Goal: Transaction & Acquisition: Book appointment/travel/reservation

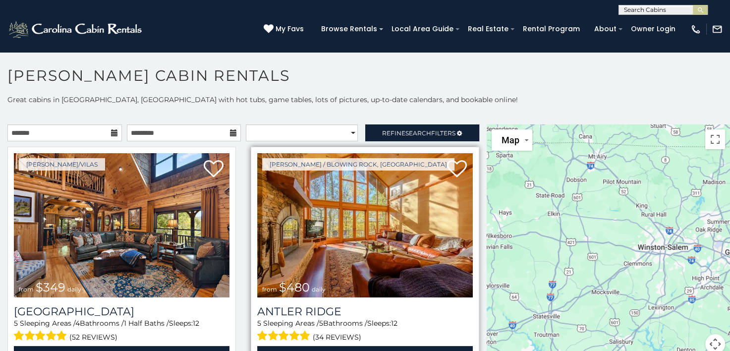
drag, startPoint x: 612, startPoint y: 289, endPoint x: 365, endPoint y: 273, distance: 247.9
click at [365, 124] on main "**********" at bounding box center [365, 124] width 730 height 0
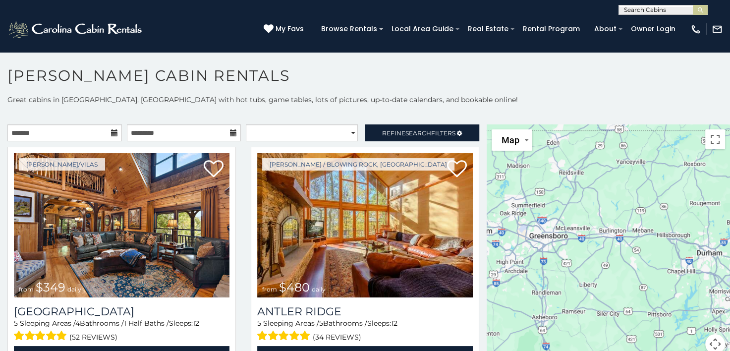
drag, startPoint x: 667, startPoint y: 312, endPoint x: 471, endPoint y: 295, distance: 196.5
click at [471, 124] on main "**********" at bounding box center [365, 124] width 730 height 0
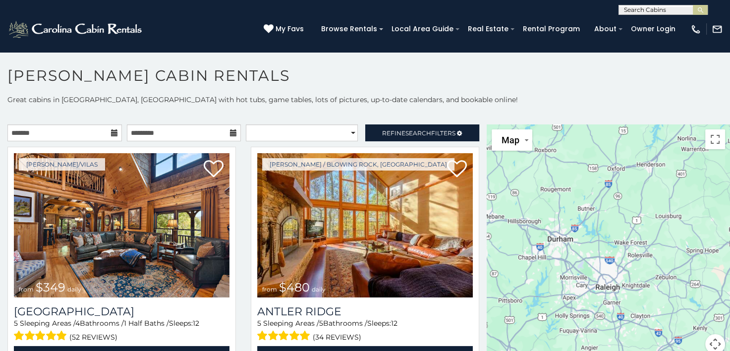
drag, startPoint x: 698, startPoint y: 298, endPoint x: 539, endPoint y: 284, distance: 159.8
click at [539, 284] on div "$349 $480 $315 $425 $565 $355 $635 $675 $930 $400 $451 $330 $400 $485 $460 $395…" at bounding box center [608, 244] width 243 height 241
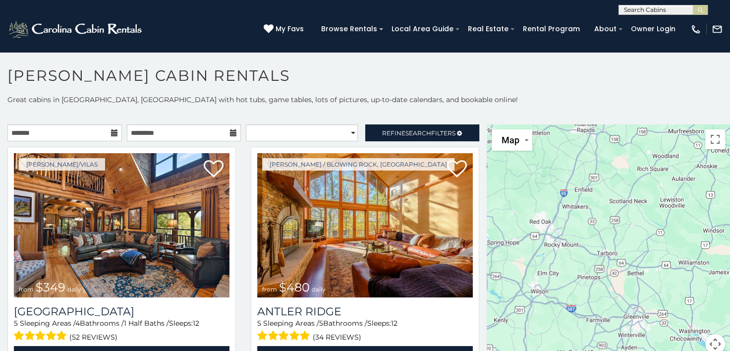
drag, startPoint x: 688, startPoint y: 291, endPoint x: 489, endPoint y: 284, distance: 199.4
click at [489, 284] on div "$349 $480 $315 $425 $565 $355 $635 $675 $930 $400 $451 $330 $400 $485 $460 $395…" at bounding box center [608, 244] width 243 height 241
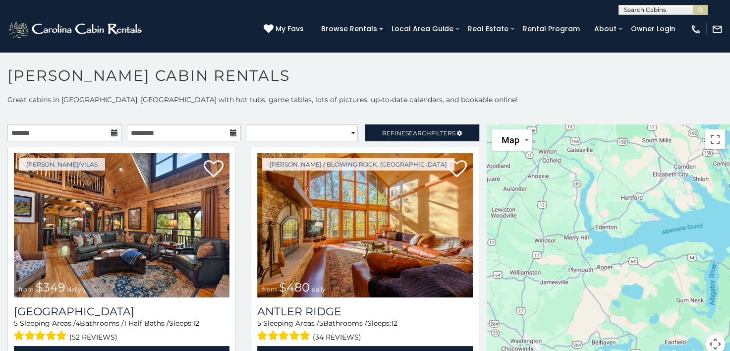
drag, startPoint x: 699, startPoint y: 291, endPoint x: 527, endPoint y: 302, distance: 172.3
click at [527, 302] on div "$349 $480 $315 $425 $565 $355 $635 $675 $930 $400 $451 $330 $400 $485 $460 $395…" at bounding box center [608, 244] width 243 height 241
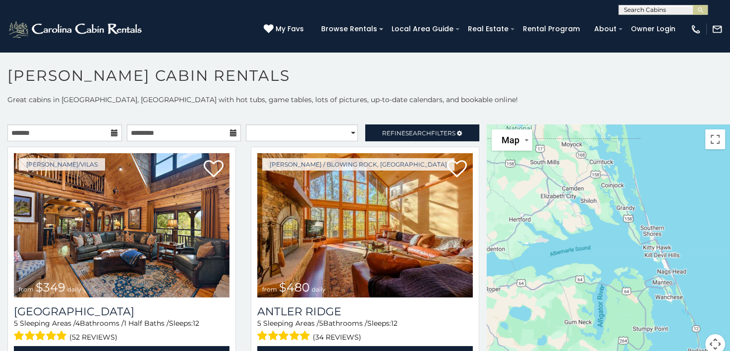
drag, startPoint x: 684, startPoint y: 286, endPoint x: 571, endPoint y: 309, distance: 115.4
click at [571, 309] on div "$349 $480 $315 $425 $565 $355 $635 $675 $930 $400 $451 $330 $400 $485 $460 $395…" at bounding box center [608, 244] width 243 height 241
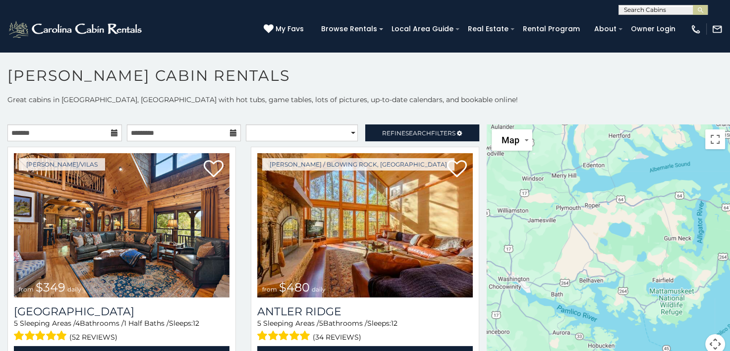
drag, startPoint x: 575, startPoint y: 329, endPoint x: 672, endPoint y: 241, distance: 130.9
click at [673, 241] on div "$349 $480 $315 $425 $565 $355 $635 $675 $930 $400 $451 $330 $400 $485 $460 $395…" at bounding box center [608, 244] width 243 height 241
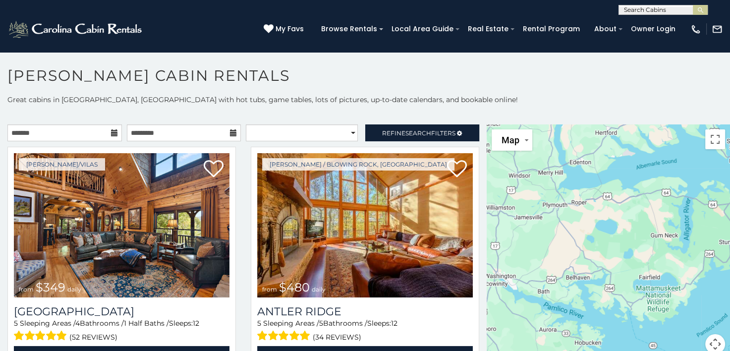
drag, startPoint x: 672, startPoint y: 241, endPoint x: 665, endPoint y: 237, distance: 7.8
click at [665, 238] on div "$349 $480 $315 $425 $565 $355 $635 $675 $930 $400 $451 $330 $400 $485 $460 $395…" at bounding box center [608, 244] width 243 height 241
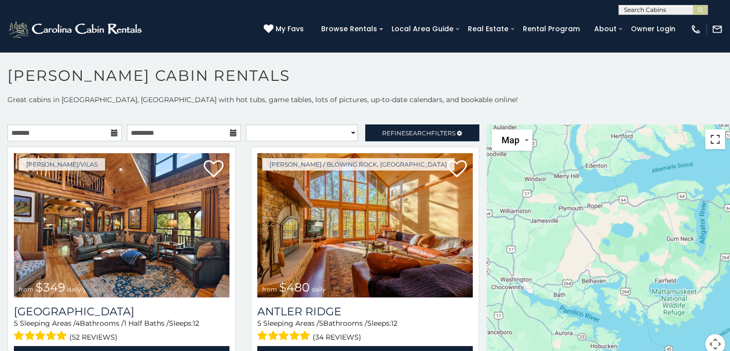
click at [712, 143] on button "Toggle fullscreen view" at bounding box center [715, 139] width 20 height 20
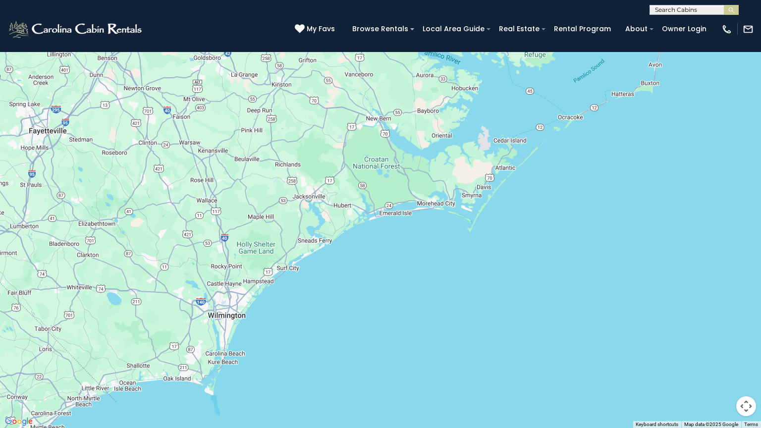
drag, startPoint x: 204, startPoint y: 388, endPoint x: 293, endPoint y: 155, distance: 249.5
click at [293, 155] on div "$349 $480 $315 $425 $565 $355 $635 $675 $930 $400 $451 $330 $400 $485 $460 $395…" at bounding box center [380, 214] width 761 height 428
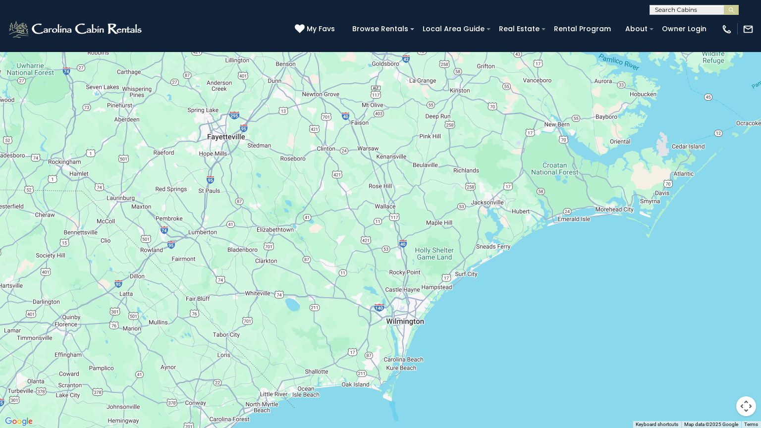
drag, startPoint x: 129, startPoint y: 228, endPoint x: 330, endPoint y: 333, distance: 227.0
click at [330, 333] on div "$349 $480 $315 $425 $565 $355 $635 $675 $930 $400 $451 $330 $400 $485 $460 $395…" at bounding box center [380, 214] width 761 height 428
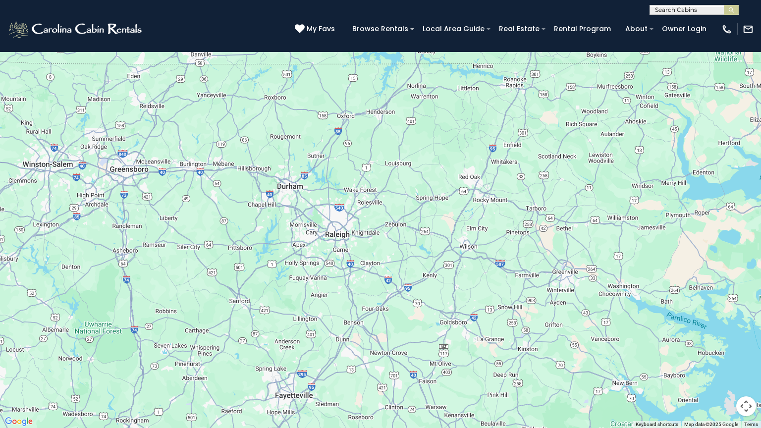
drag, startPoint x: 272, startPoint y: 172, endPoint x: 307, endPoint y: 293, distance: 126.6
click at [307, 293] on div "$349 $480 $315 $425 $565 $355 $635 $675 $930 $400 $451 $330 $400 $485 $460 $395…" at bounding box center [380, 214] width 761 height 428
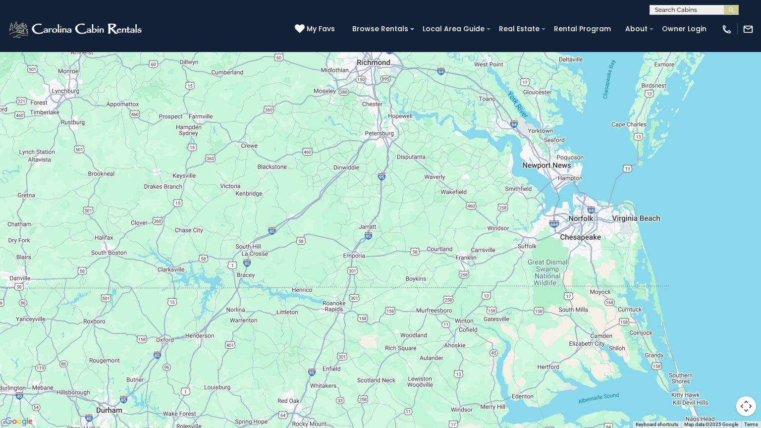
drag, startPoint x: 177, startPoint y: 123, endPoint x: 0, endPoint y: 347, distance: 286.2
click at [0, 347] on div "$349 $480 $315 $425 $565 $355 $635 $675 $930 $400 $451 $330 $400 $485 $460 $395…" at bounding box center [380, 214] width 761 height 428
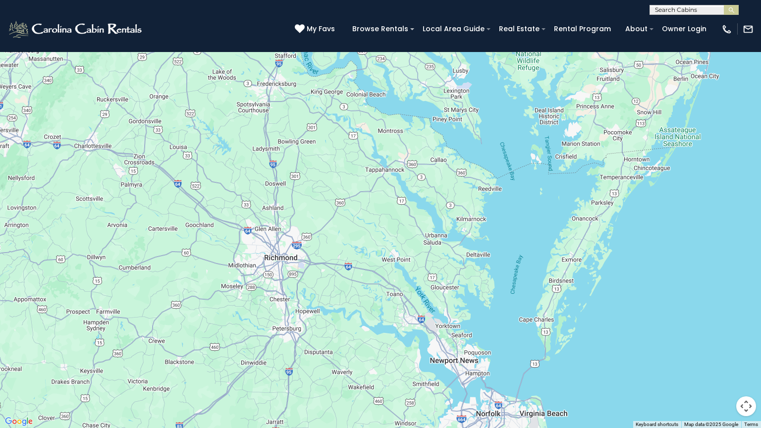
drag, startPoint x: 418, startPoint y: 151, endPoint x: 325, endPoint y: 346, distance: 216.6
click at [325, 346] on div "$349 $480 $315 $425 $565 $355 $635 $675 $930 $400 $451 $330 $400 $485 $460 $395…" at bounding box center [380, 214] width 761 height 428
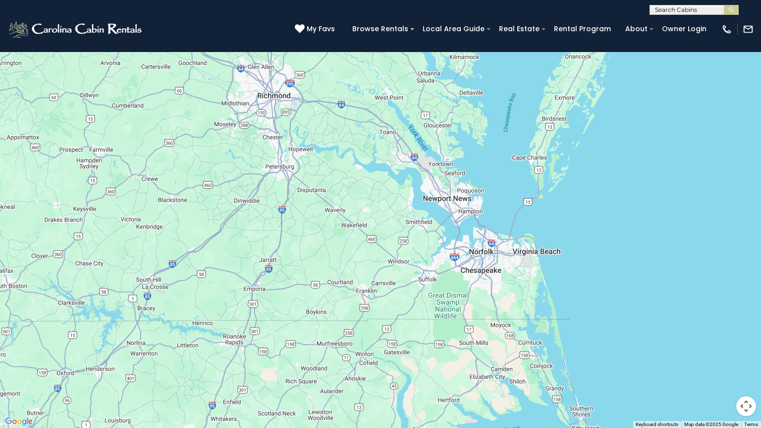
drag, startPoint x: 259, startPoint y: 333, endPoint x: 251, endPoint y: 171, distance: 162.8
click at [251, 171] on div "$349 $480 $315 $425 $565 $355 $635 $675 $930 $400 $451 $330 $400 $485 $460 $395…" at bounding box center [380, 214] width 761 height 428
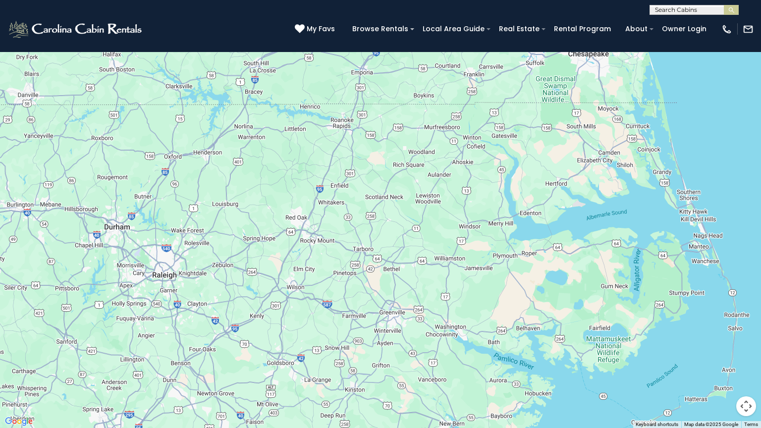
drag, startPoint x: 416, startPoint y: 341, endPoint x: 395, endPoint y: 256, distance: 87.4
click at [395, 256] on div "$349 $480 $315 $425 $565 $355 $635 $675 $930 $400 $451 $330 $400 $485 $460 $395…" at bounding box center [380, 214] width 761 height 428
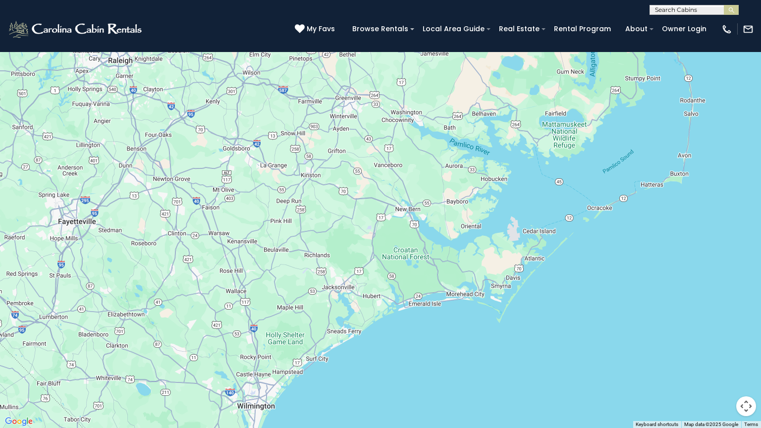
drag, startPoint x: 438, startPoint y: 387, endPoint x: 391, endPoint y: 161, distance: 230.9
click at [391, 161] on div "$349 $480 $315 $425 $565 $355 $635 $675 $930 $400 $451 $330 $400 $485 $460 $395…" at bounding box center [380, 214] width 761 height 428
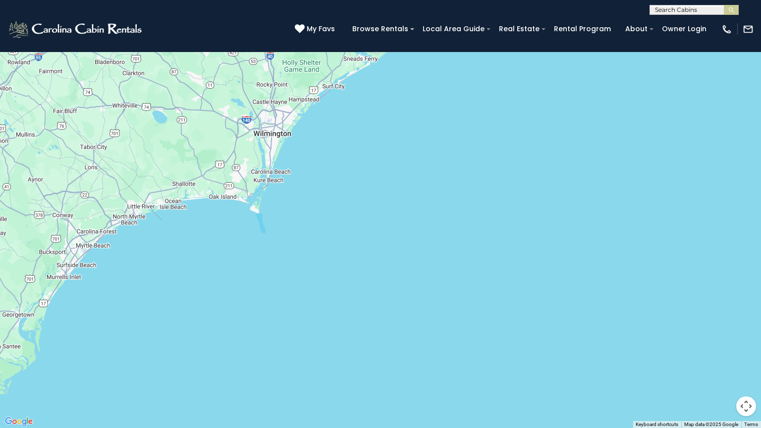
drag, startPoint x: 204, startPoint y: 346, endPoint x: 222, endPoint y: 71, distance: 275.7
click at [222, 71] on div "$349 $480 $315 $425 $565 $355 $635 $675 $930 $400 $451 $330 $400 $485 $460 $395…" at bounding box center [380, 214] width 761 height 428
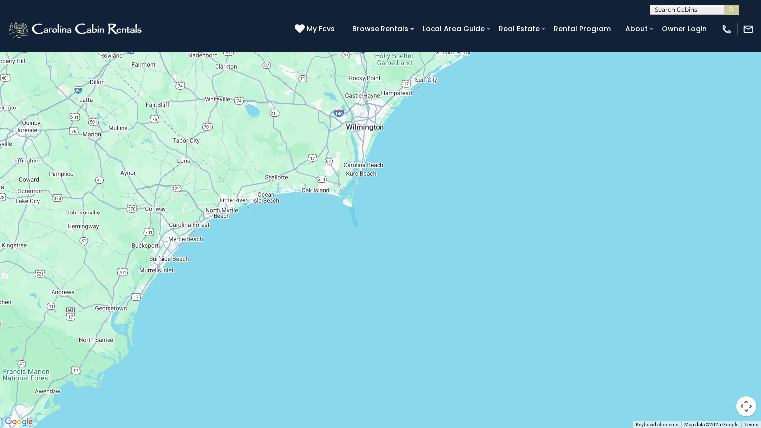
drag, startPoint x: 131, startPoint y: 176, endPoint x: 225, endPoint y: 170, distance: 94.4
click at [225, 170] on div "$349 $480 $315 $425 $565 $355 $635 $675 $930 $400 $451 $330 $400 $485 $460 $395…" at bounding box center [380, 214] width 761 height 428
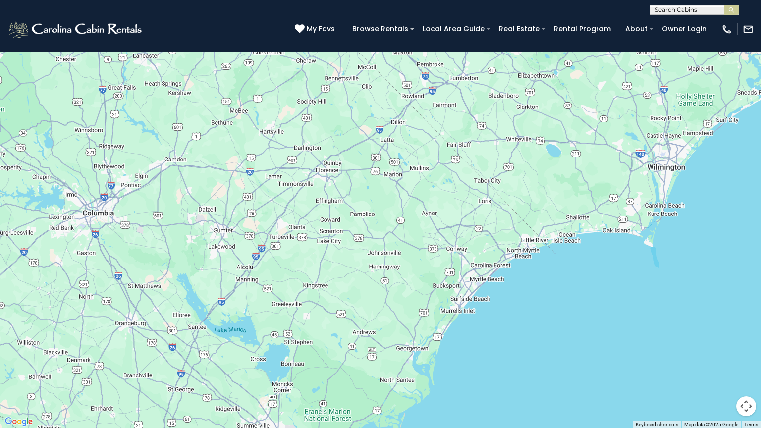
drag, startPoint x: 173, startPoint y: 206, endPoint x: 484, endPoint y: 246, distance: 312.9
click at [484, 246] on div "$349 $480 $315 $425 $565 $355 $635 $675 $930 $400 $451 $330 $400 $485 $460 $395…" at bounding box center [380, 214] width 761 height 428
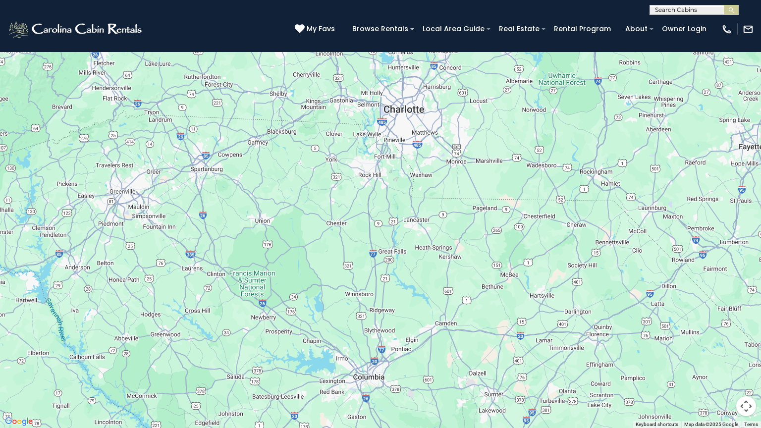
drag, startPoint x: 120, startPoint y: 153, endPoint x: 394, endPoint y: 320, distance: 320.6
click at [394, 320] on div "$349 $480 $315 $425 $565 $355 $635 $675 $930 $400 $451 $330 $400 $485 $460 $395…" at bounding box center [380, 214] width 761 height 428
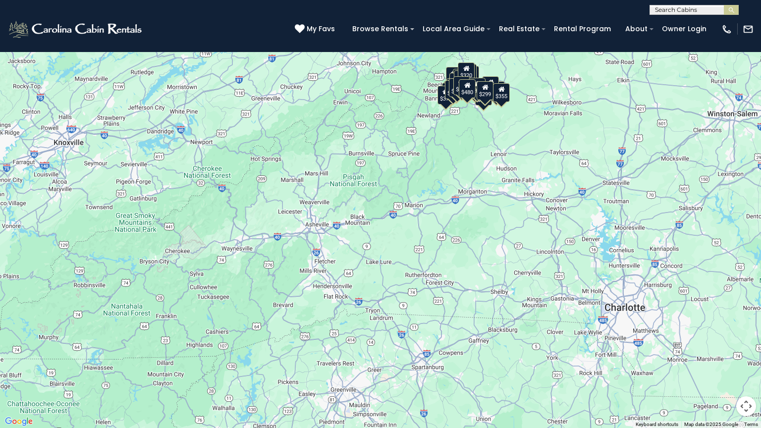
drag, startPoint x: 114, startPoint y: 110, endPoint x: 337, endPoint y: 310, distance: 299.0
click at [337, 310] on div "$349 $480 $315 $425 $565 $355 $635 $675 $930 $400 $451 $330 $400 $485 $460 $395…" at bounding box center [380, 214] width 761 height 428
click at [730, 12] on button "Toggle fullscreen view" at bounding box center [747, 15] width 20 height 20
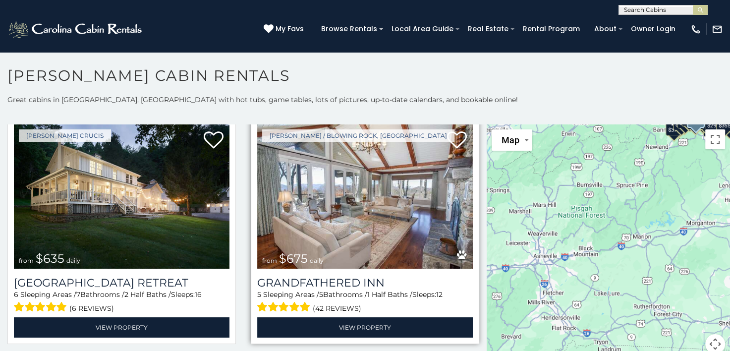
scroll to position [694, 0]
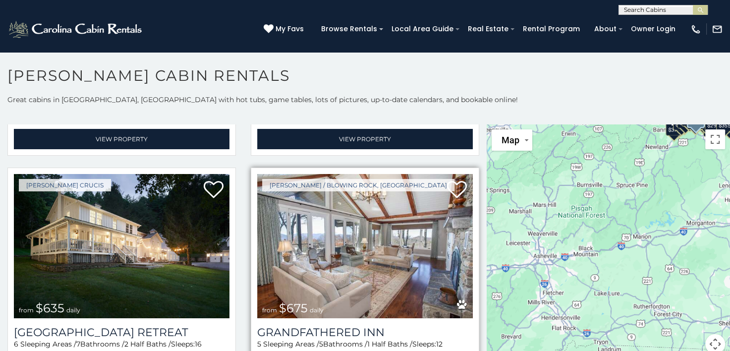
click at [336, 237] on img at bounding box center [365, 246] width 216 height 144
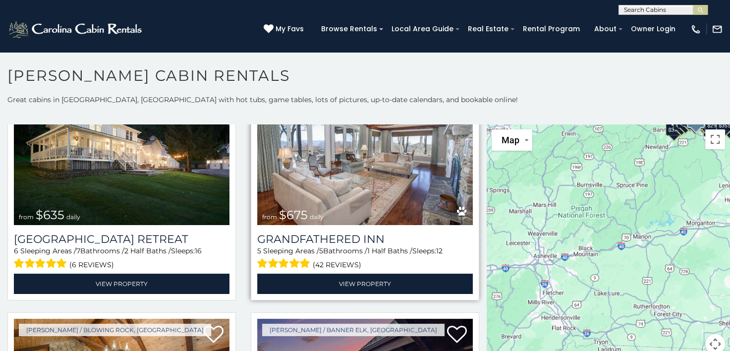
scroll to position [793, 0]
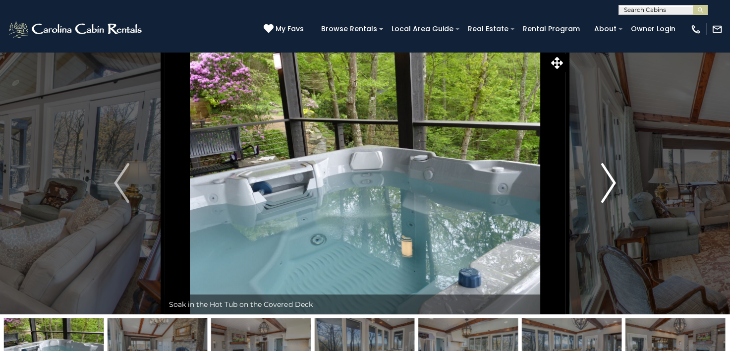
click at [612, 189] on img "Next" at bounding box center [608, 183] width 15 height 40
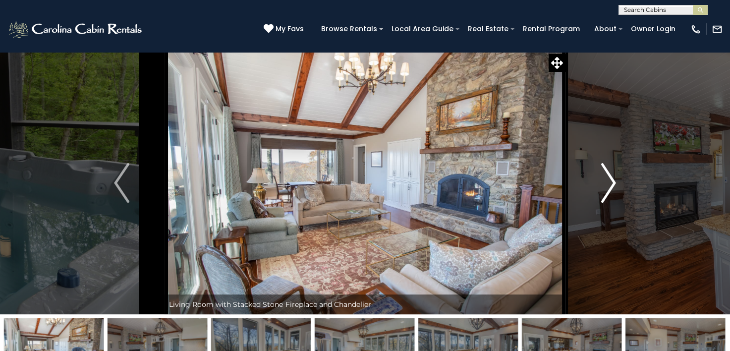
click at [612, 189] on img "Next" at bounding box center [608, 183] width 15 height 40
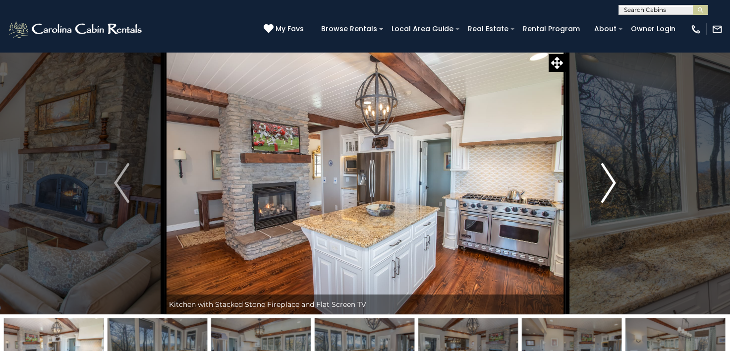
click at [612, 189] on img "Next" at bounding box center [608, 183] width 15 height 40
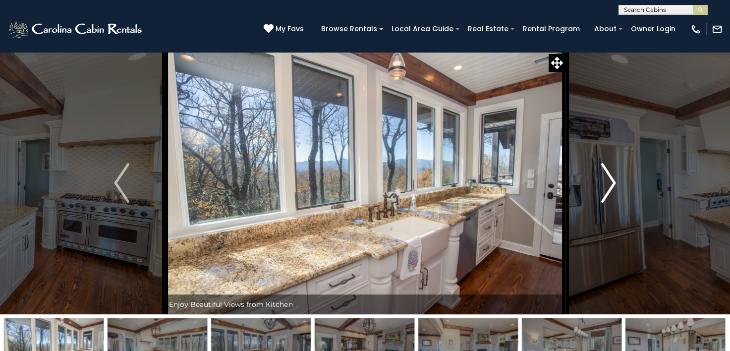
click at [612, 189] on img "Next" at bounding box center [608, 183] width 15 height 40
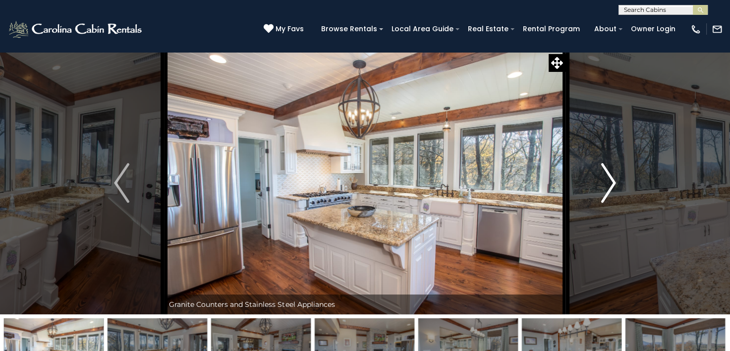
click at [612, 189] on img "Next" at bounding box center [608, 183] width 15 height 40
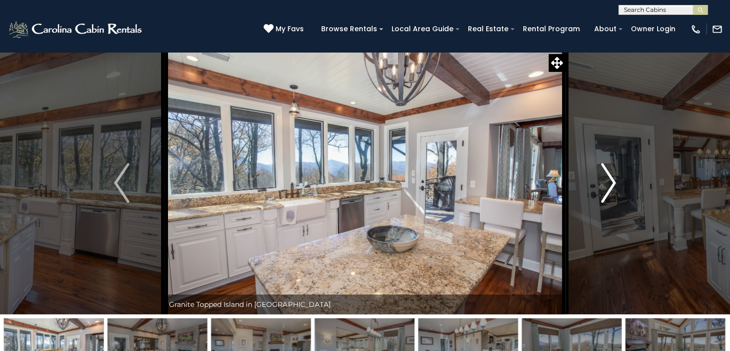
click at [612, 189] on img "Next" at bounding box center [608, 183] width 15 height 40
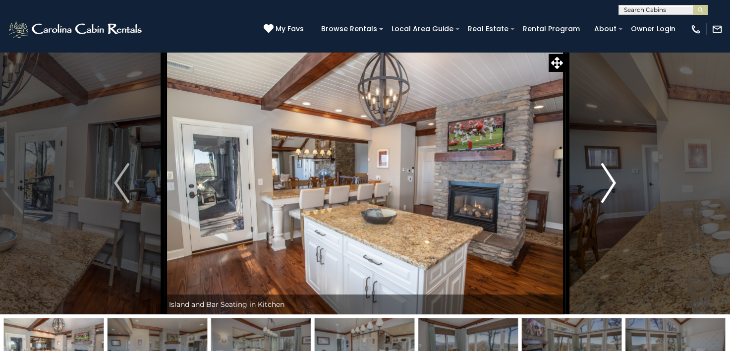
click at [612, 189] on img "Next" at bounding box center [608, 183] width 15 height 40
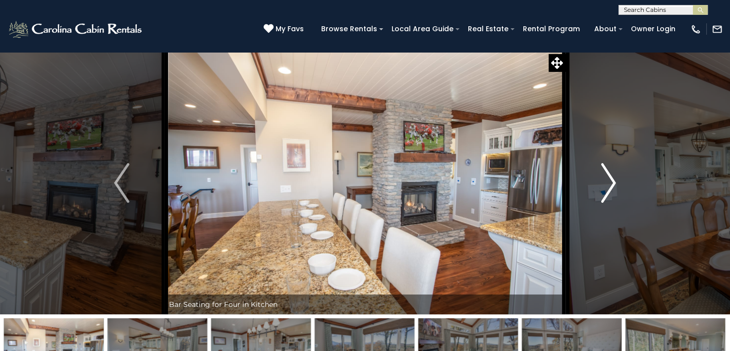
click at [612, 189] on img "Next" at bounding box center [608, 183] width 15 height 40
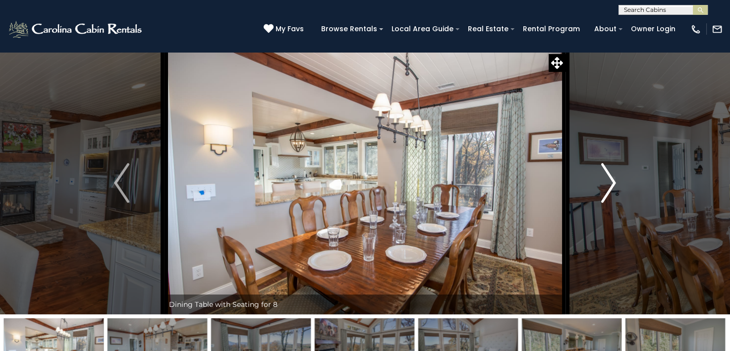
click at [612, 189] on img "Next" at bounding box center [608, 183] width 15 height 40
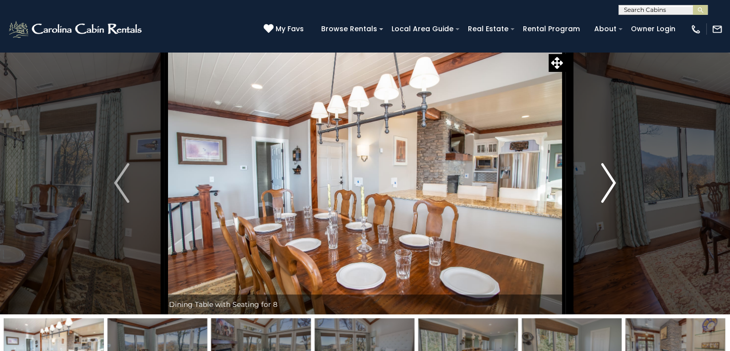
click at [612, 189] on img "Next" at bounding box center [608, 183] width 15 height 40
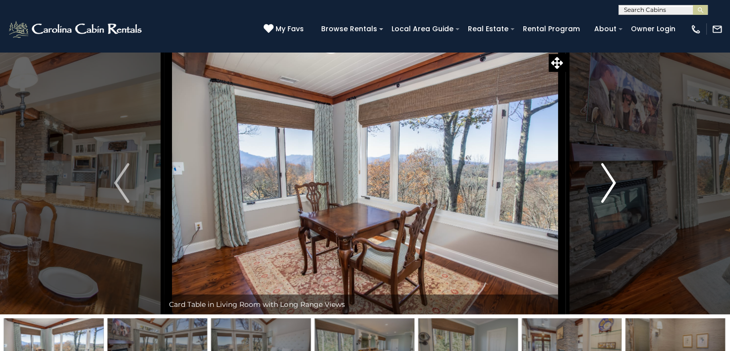
click at [612, 189] on img "Next" at bounding box center [608, 183] width 15 height 40
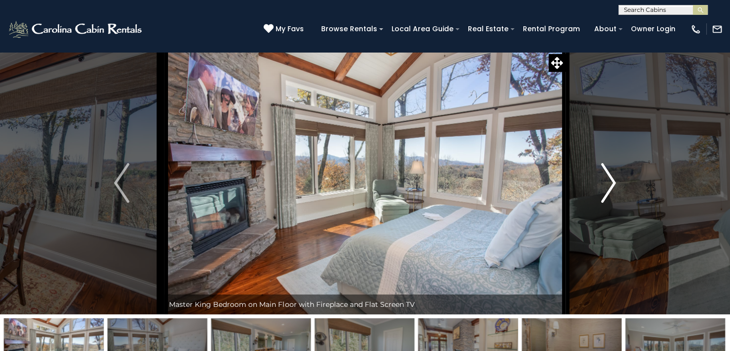
click at [612, 189] on img "Next" at bounding box center [608, 183] width 15 height 40
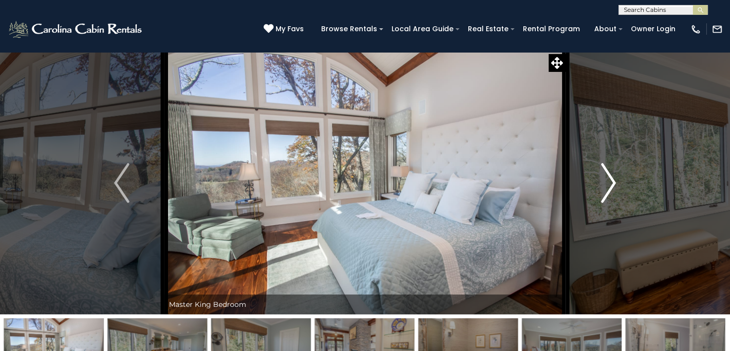
click at [612, 189] on img "Next" at bounding box center [608, 183] width 15 height 40
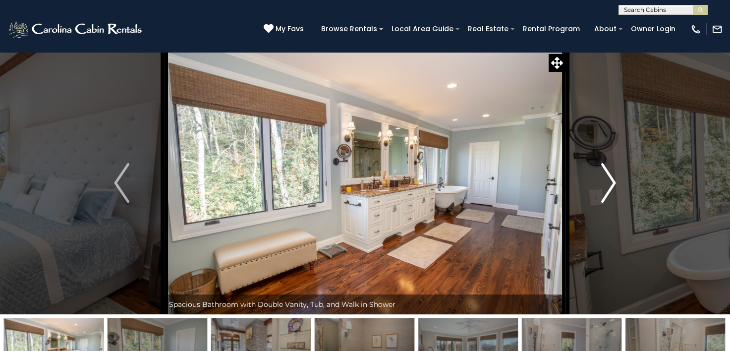
click at [612, 189] on img "Next" at bounding box center [608, 183] width 15 height 40
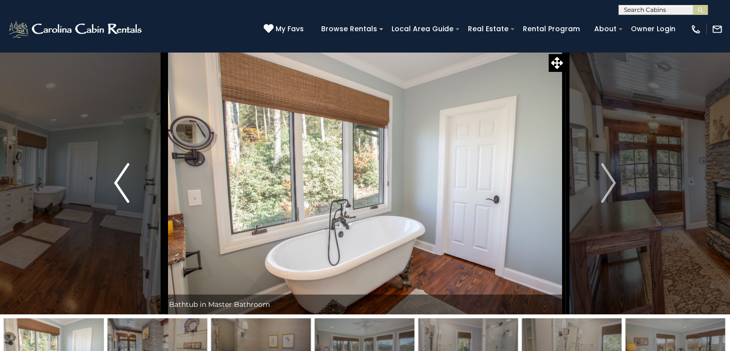
click at [117, 182] on img "Previous" at bounding box center [121, 183] width 15 height 40
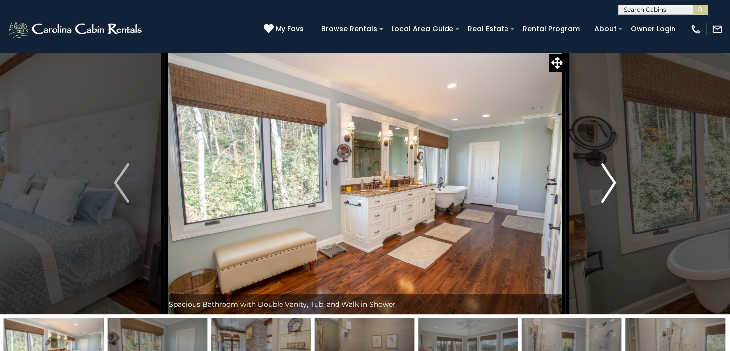
click at [612, 184] on img "Next" at bounding box center [608, 183] width 15 height 40
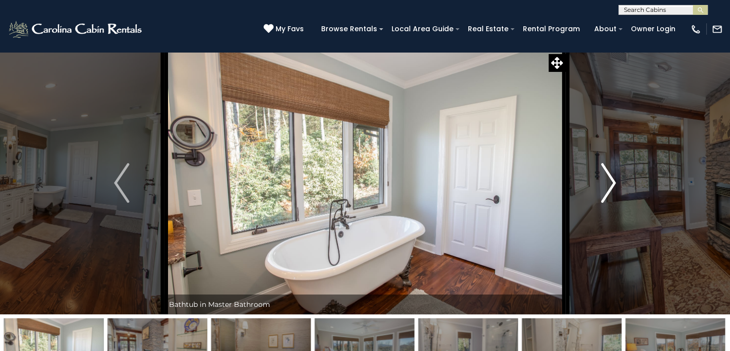
click at [612, 184] on img "Next" at bounding box center [608, 183] width 15 height 40
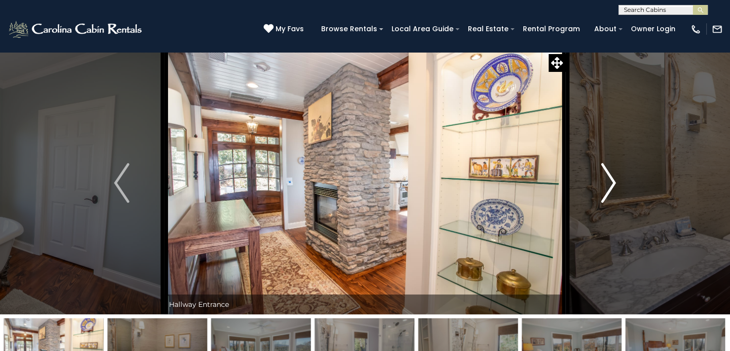
click at [612, 184] on img "Next" at bounding box center [608, 183] width 15 height 40
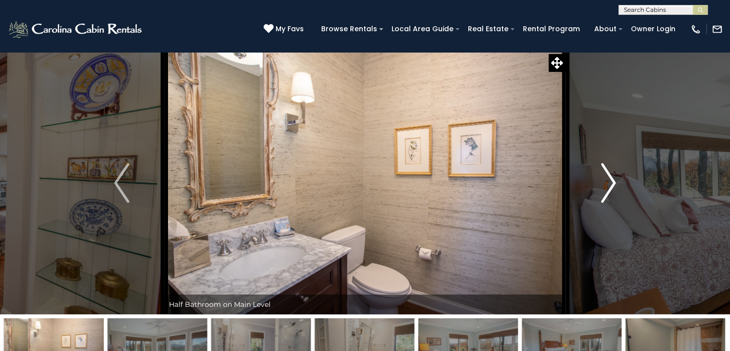
click at [612, 184] on img "Next" at bounding box center [608, 183] width 15 height 40
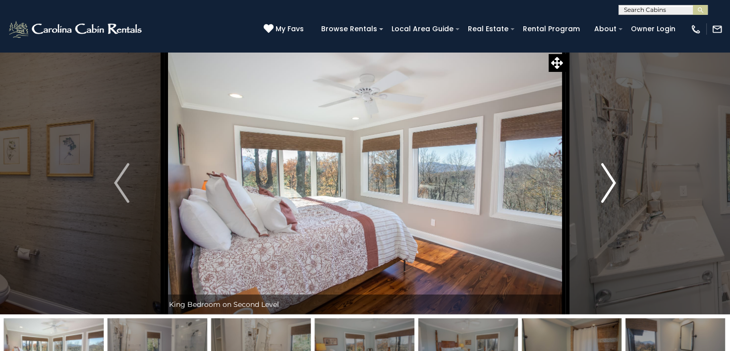
click at [612, 184] on img "Next" at bounding box center [608, 183] width 15 height 40
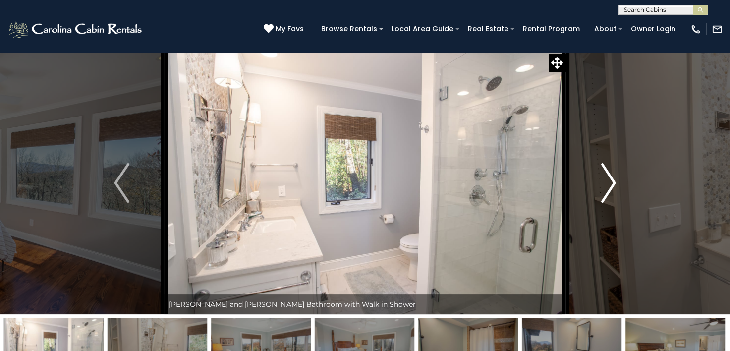
click at [612, 184] on img "Next" at bounding box center [608, 183] width 15 height 40
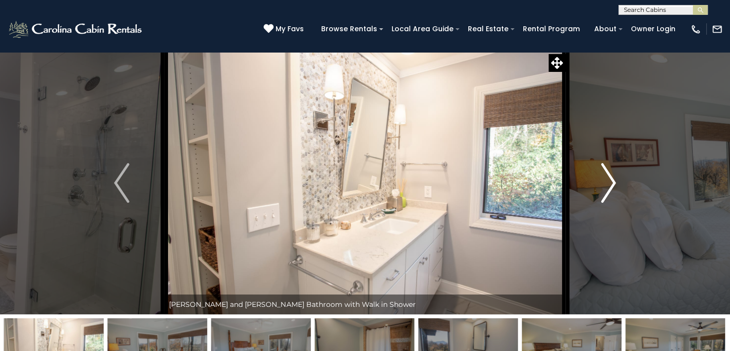
click at [612, 184] on img "Next" at bounding box center [608, 183] width 15 height 40
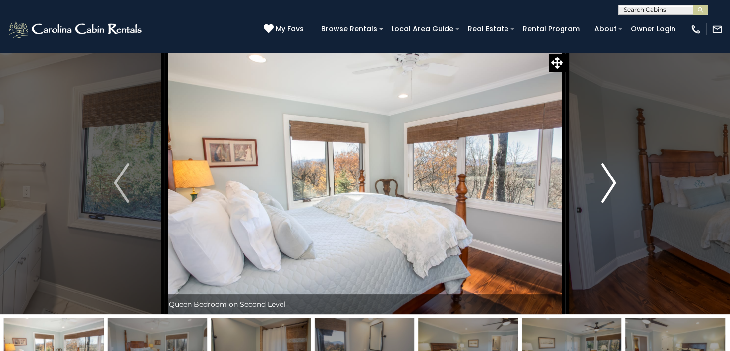
click at [612, 184] on img "Next" at bounding box center [608, 183] width 15 height 40
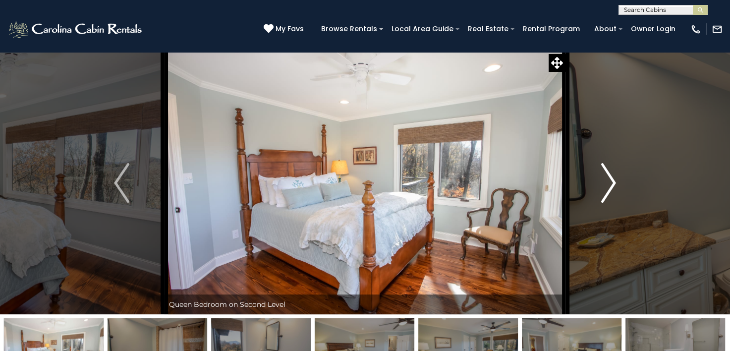
click at [612, 184] on img "Next" at bounding box center [608, 183] width 15 height 40
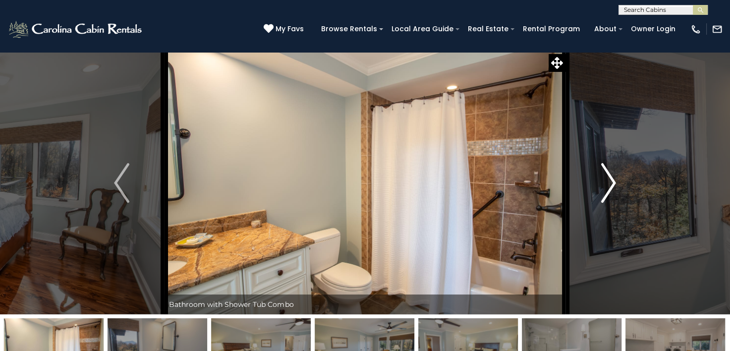
click at [612, 184] on img "Next" at bounding box center [608, 183] width 15 height 40
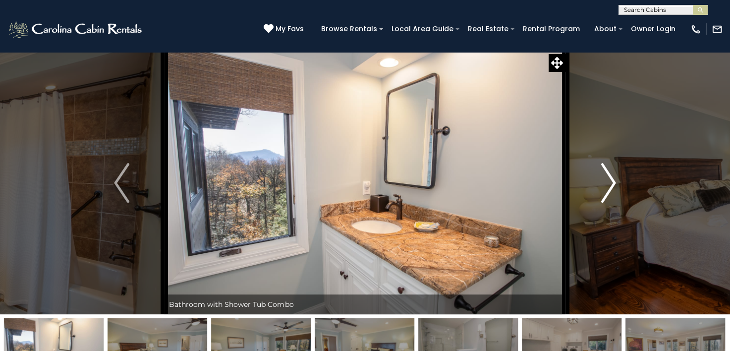
click at [612, 184] on img "Next" at bounding box center [608, 183] width 15 height 40
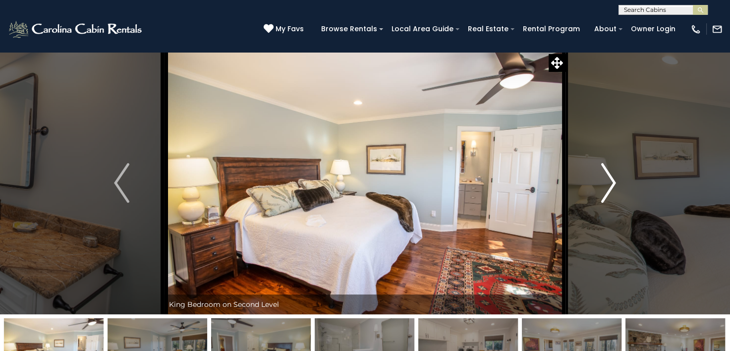
click at [612, 184] on img "Next" at bounding box center [608, 183] width 15 height 40
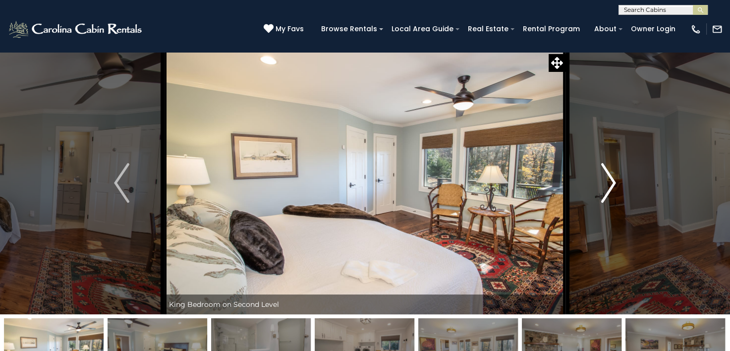
click at [612, 184] on img "Next" at bounding box center [608, 183] width 15 height 40
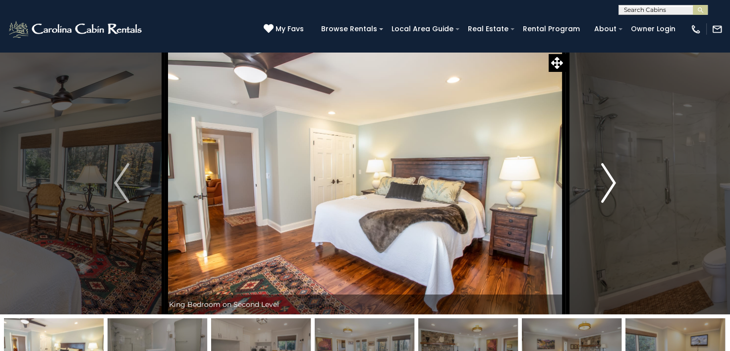
click at [612, 184] on img "Next" at bounding box center [608, 183] width 15 height 40
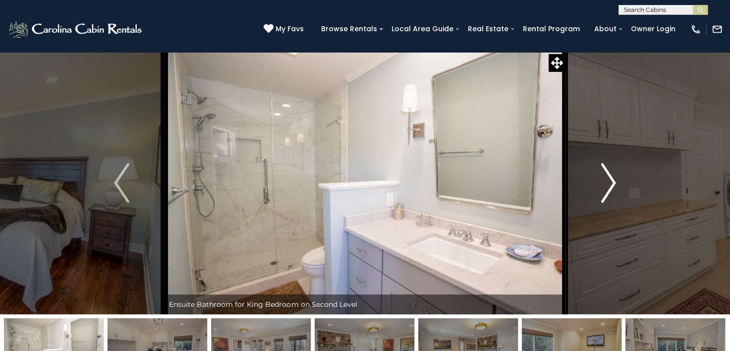
click at [612, 184] on img "Next" at bounding box center [608, 183] width 15 height 40
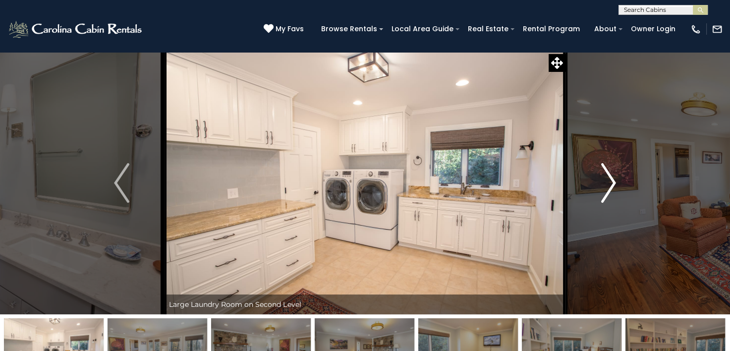
click at [612, 184] on img "Next" at bounding box center [608, 183] width 15 height 40
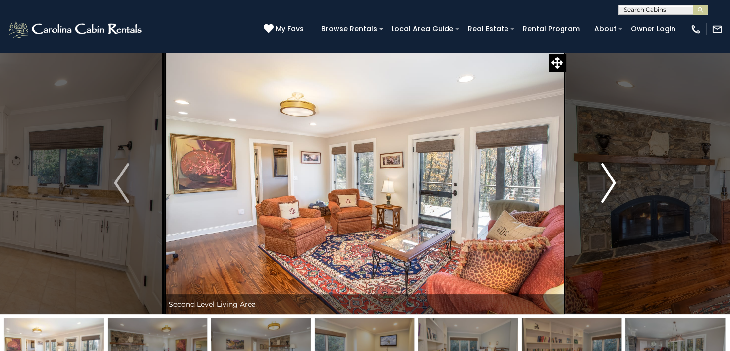
click at [612, 184] on img "Next" at bounding box center [608, 183] width 15 height 40
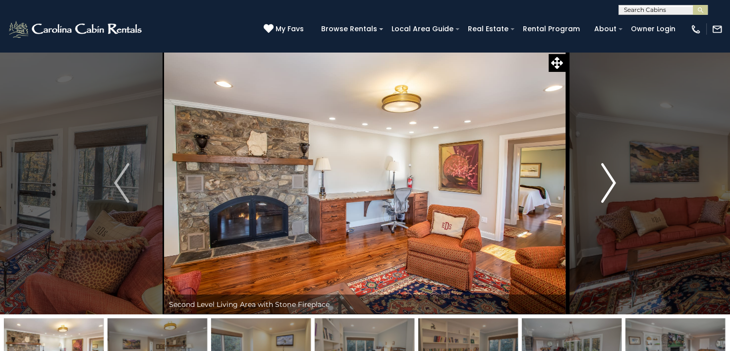
click at [612, 184] on img "Next" at bounding box center [608, 183] width 15 height 40
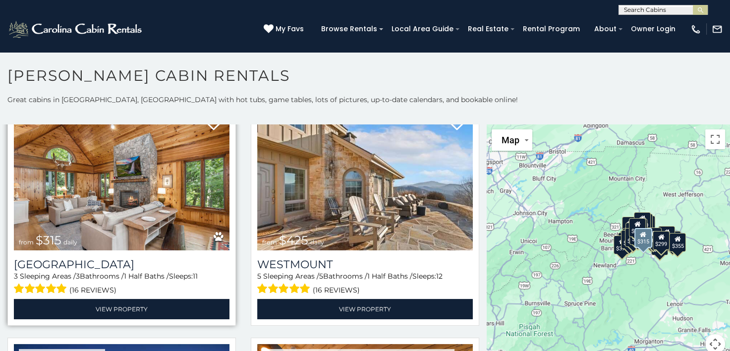
scroll to position [297, 0]
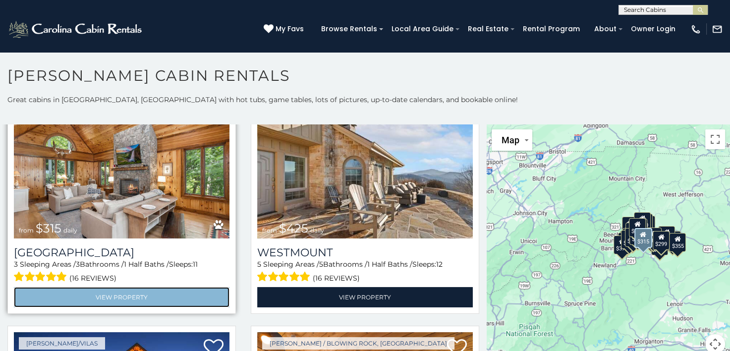
click at [121, 288] on link "View Property" at bounding box center [122, 297] width 216 height 20
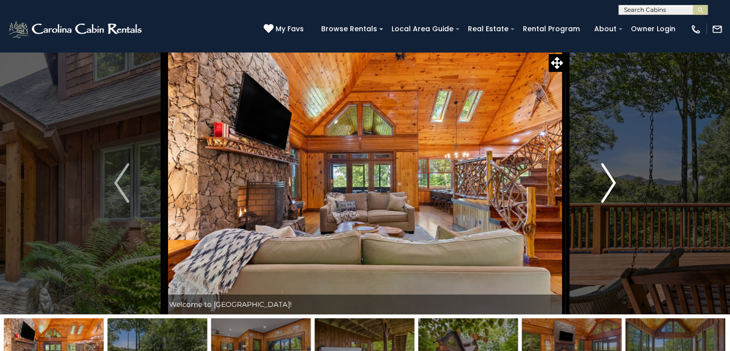
click at [608, 183] on img "Next" at bounding box center [608, 183] width 15 height 40
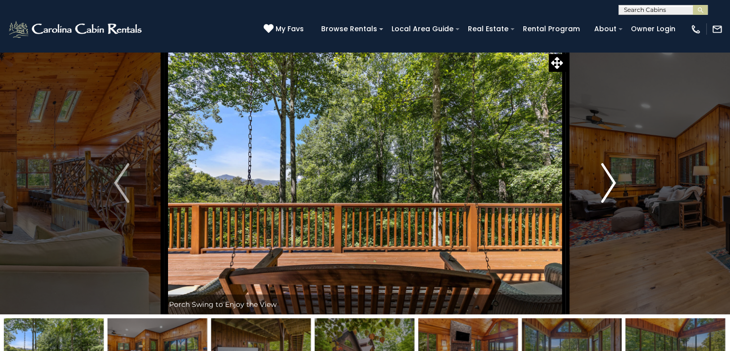
click at [608, 183] on img "Next" at bounding box center [608, 183] width 15 height 40
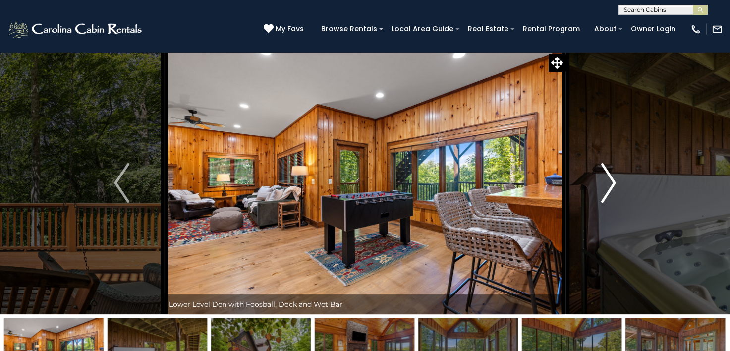
click at [608, 183] on img "Next" at bounding box center [608, 183] width 15 height 40
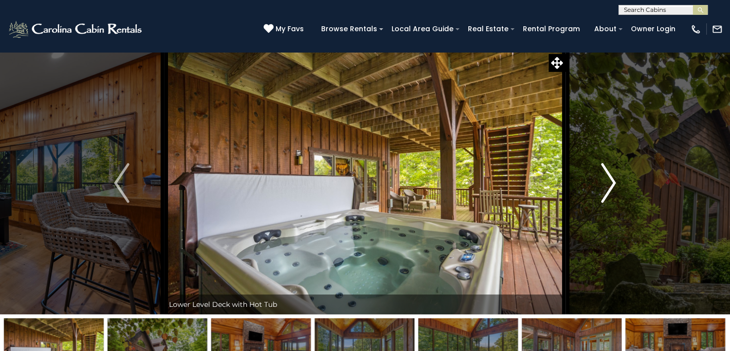
click at [608, 183] on img "Next" at bounding box center [608, 183] width 15 height 40
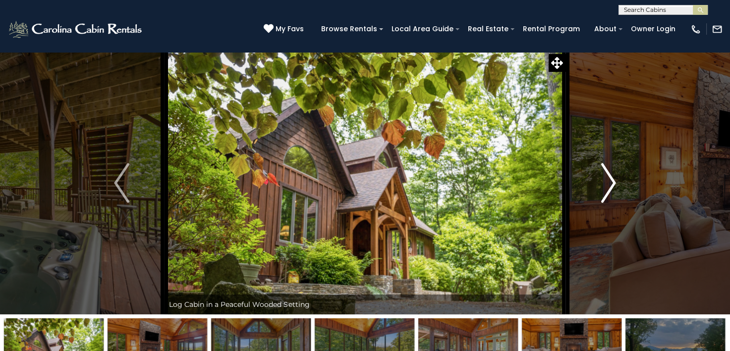
click at [608, 183] on img "Next" at bounding box center [608, 183] width 15 height 40
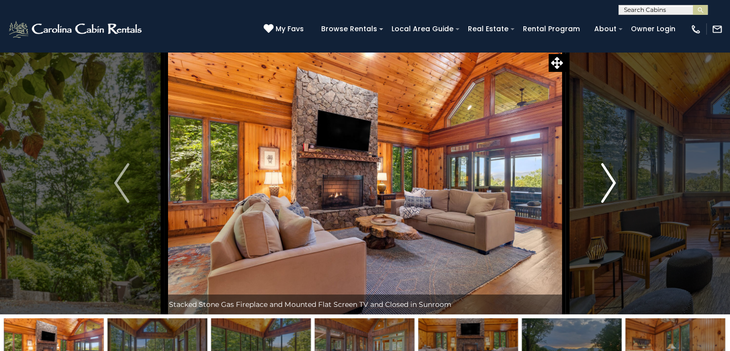
click at [608, 183] on img "Next" at bounding box center [608, 183] width 15 height 40
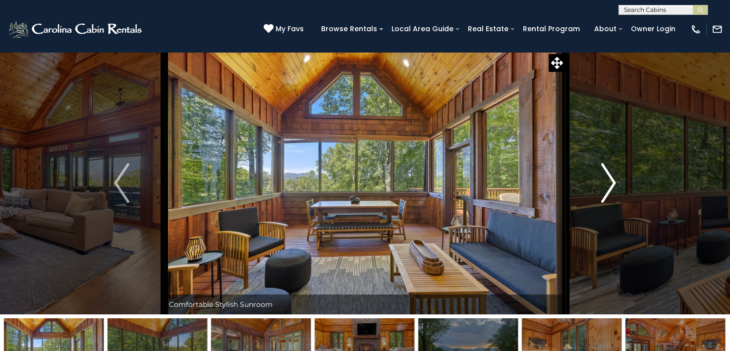
click at [608, 183] on img "Next" at bounding box center [608, 183] width 15 height 40
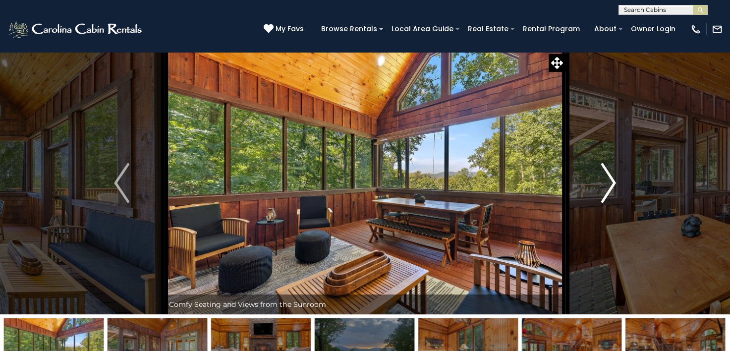
click at [608, 183] on img "Next" at bounding box center [608, 183] width 15 height 40
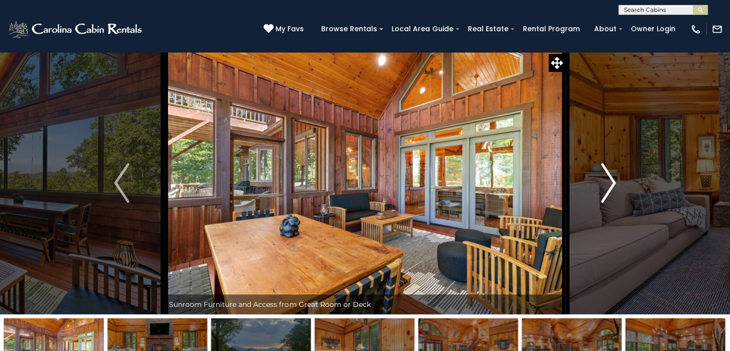
click at [608, 183] on img "Next" at bounding box center [608, 183] width 15 height 40
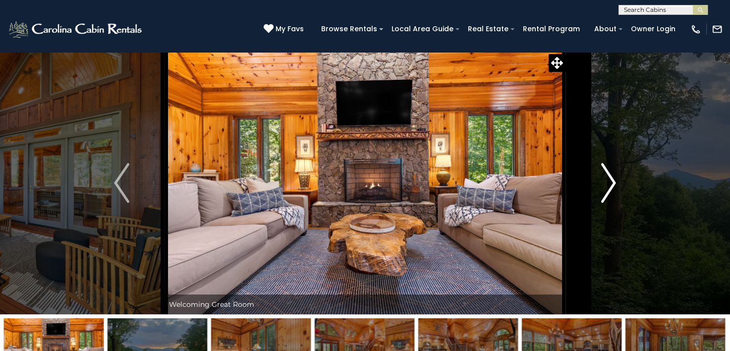
click at [608, 183] on img "Next" at bounding box center [608, 183] width 15 height 40
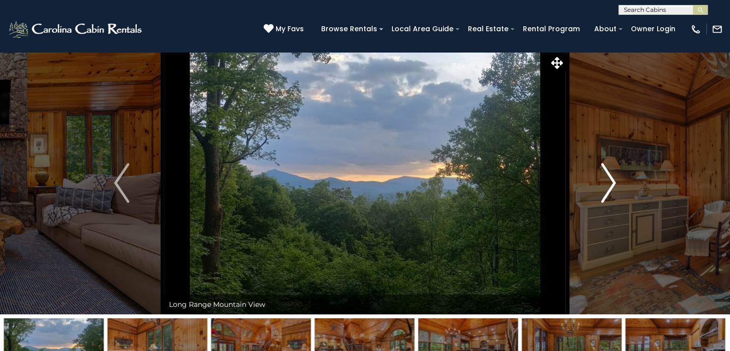
click at [608, 183] on img "Next" at bounding box center [608, 183] width 15 height 40
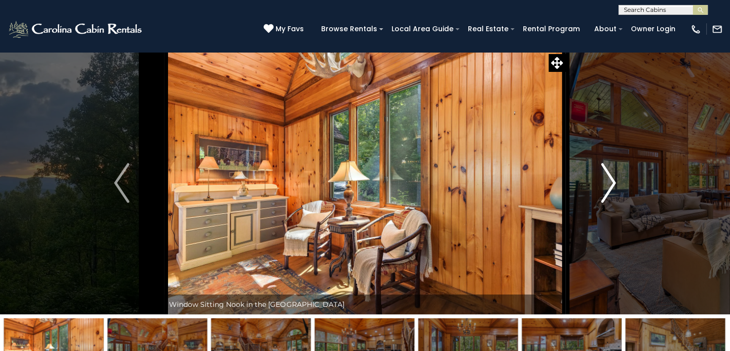
click at [608, 183] on img "Next" at bounding box center [608, 183] width 15 height 40
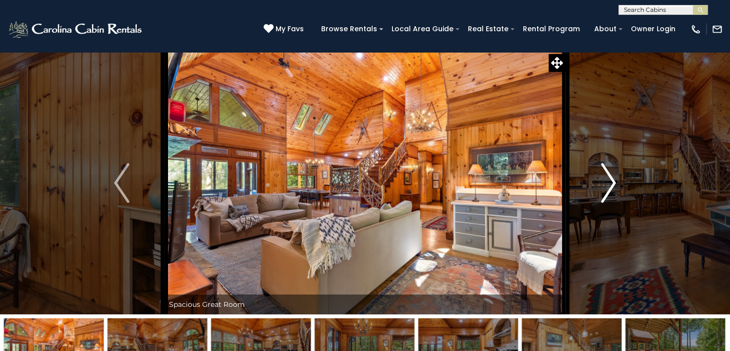
click at [608, 183] on img "Next" at bounding box center [608, 183] width 15 height 40
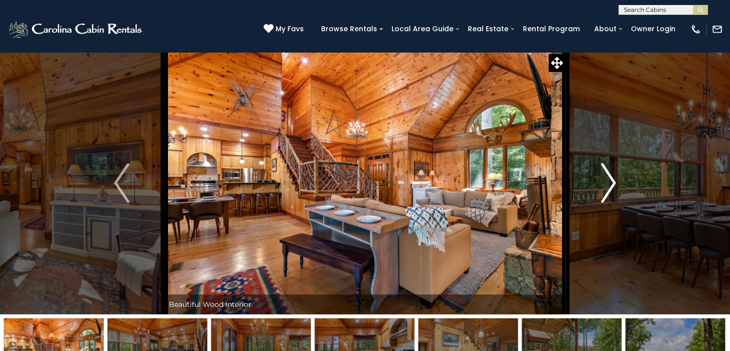
click at [608, 183] on img "Next" at bounding box center [608, 183] width 15 height 40
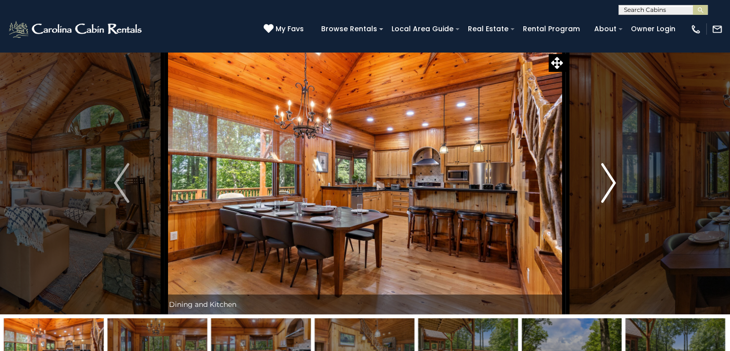
click at [608, 183] on img "Next" at bounding box center [608, 183] width 15 height 40
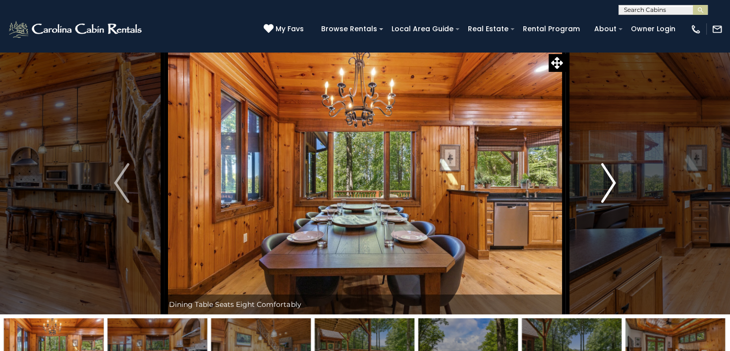
click at [608, 183] on img "Next" at bounding box center [608, 183] width 15 height 40
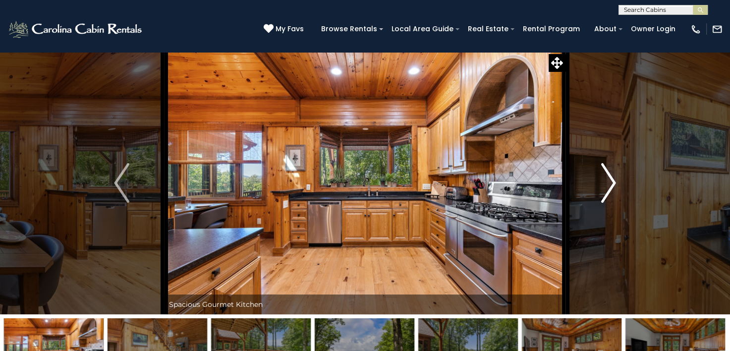
click at [608, 183] on img "Next" at bounding box center [608, 183] width 15 height 40
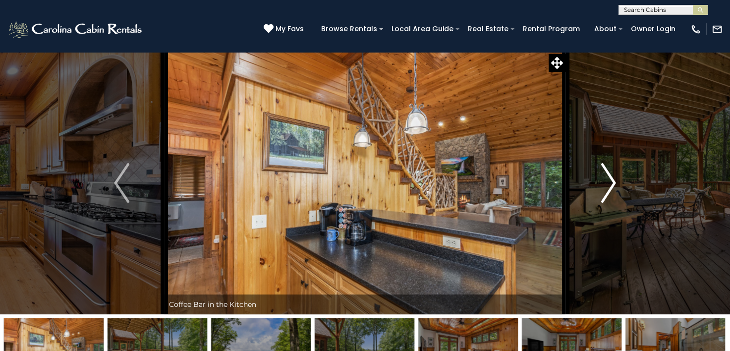
click at [608, 183] on img "Next" at bounding box center [608, 183] width 15 height 40
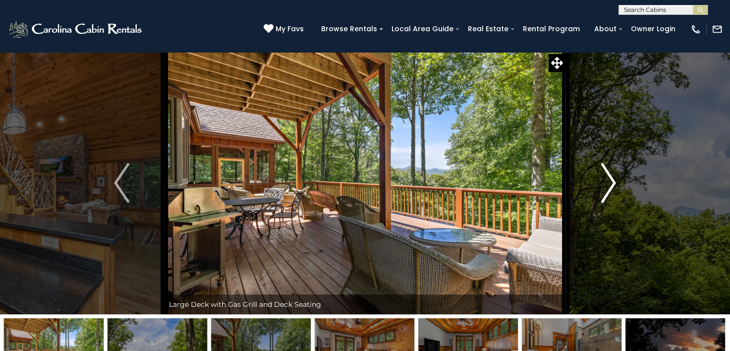
click at [608, 183] on img "Next" at bounding box center [608, 183] width 15 height 40
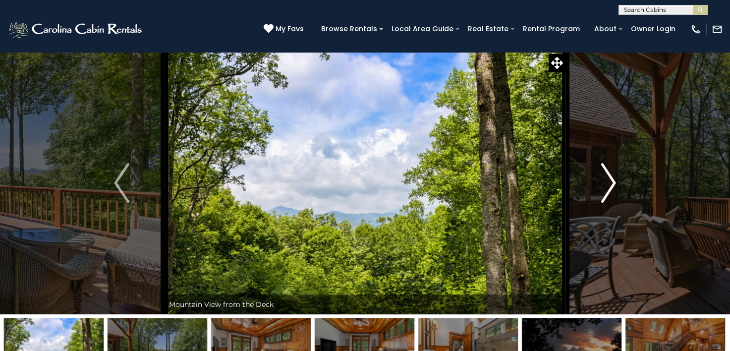
click at [608, 183] on img "Next" at bounding box center [608, 183] width 15 height 40
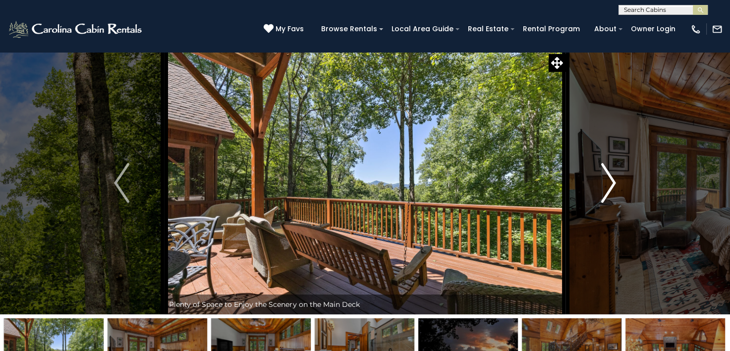
click at [608, 183] on img "Next" at bounding box center [608, 183] width 15 height 40
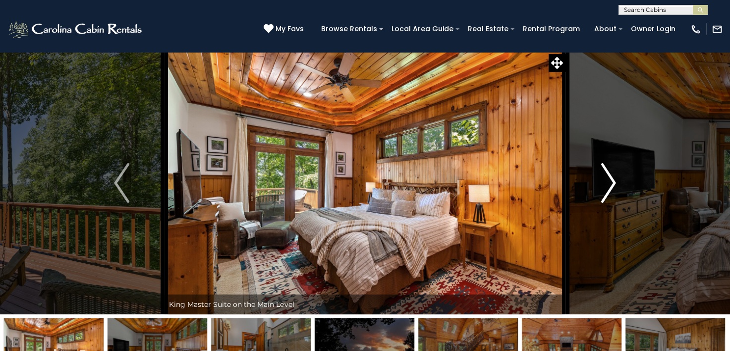
click at [608, 183] on img "Next" at bounding box center [608, 183] width 15 height 40
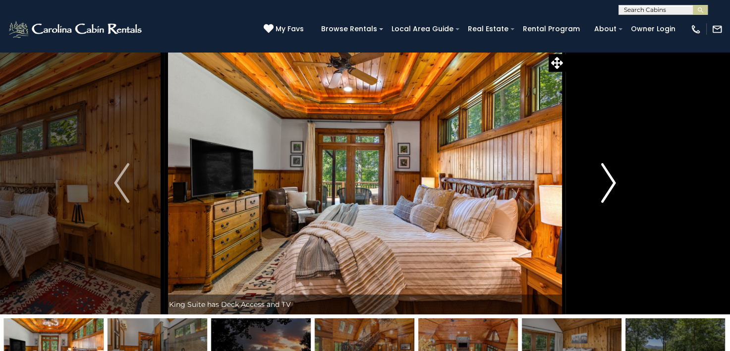
click at [608, 183] on img "Next" at bounding box center [608, 183] width 15 height 40
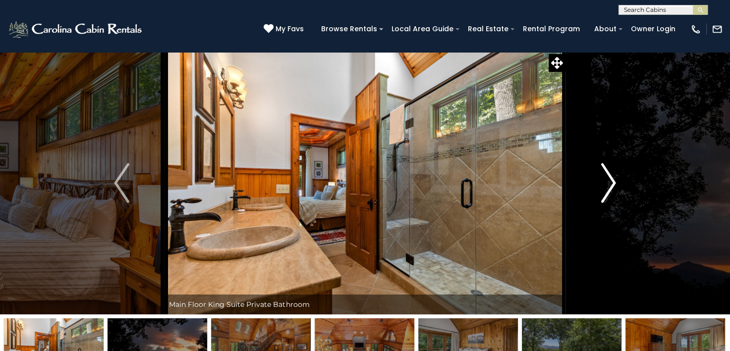
click at [608, 183] on img "Next" at bounding box center [608, 183] width 15 height 40
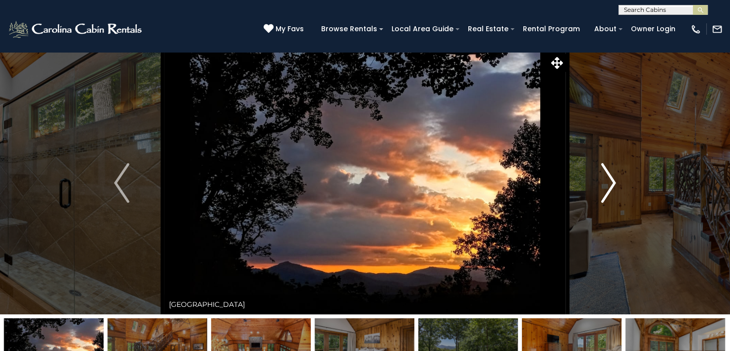
click at [608, 183] on img "Next" at bounding box center [608, 183] width 15 height 40
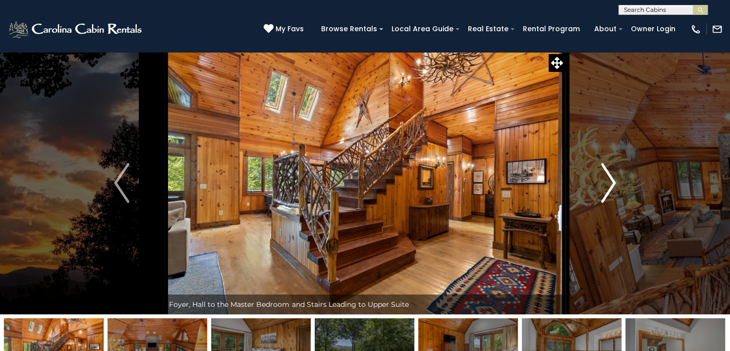
click at [608, 183] on img "Next" at bounding box center [608, 183] width 15 height 40
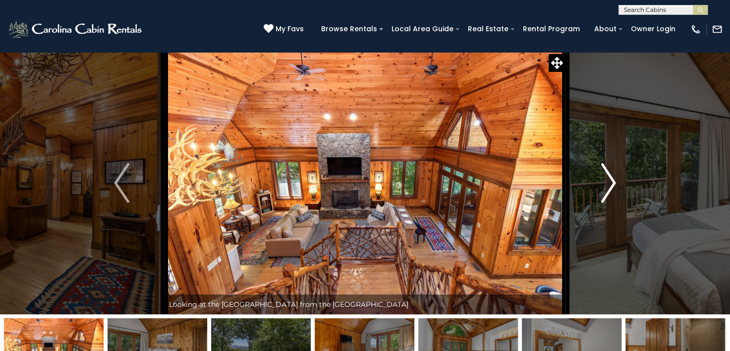
click at [608, 183] on img "Next" at bounding box center [608, 183] width 15 height 40
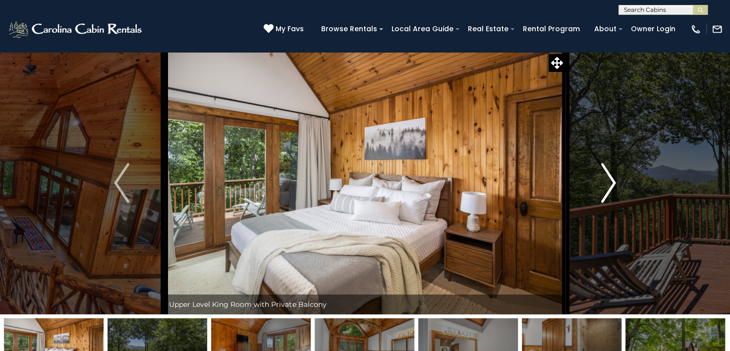
click at [608, 183] on img "Next" at bounding box center [608, 183] width 15 height 40
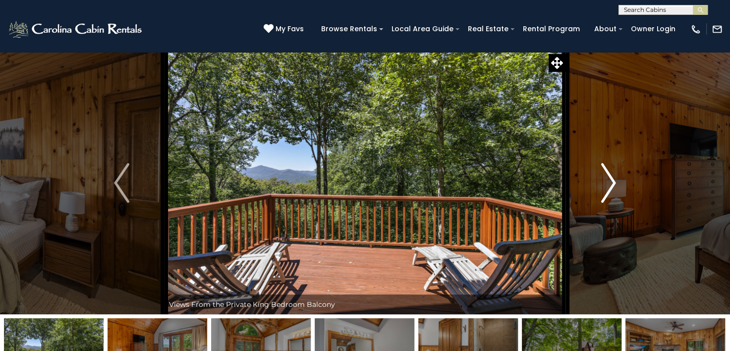
click at [608, 183] on img "Next" at bounding box center [608, 183] width 15 height 40
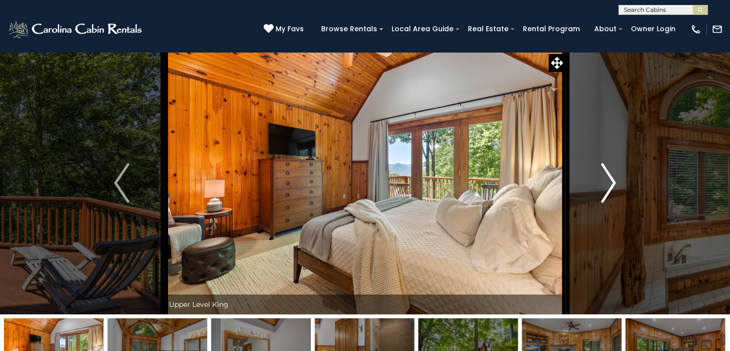
click at [608, 183] on img "Next" at bounding box center [608, 183] width 15 height 40
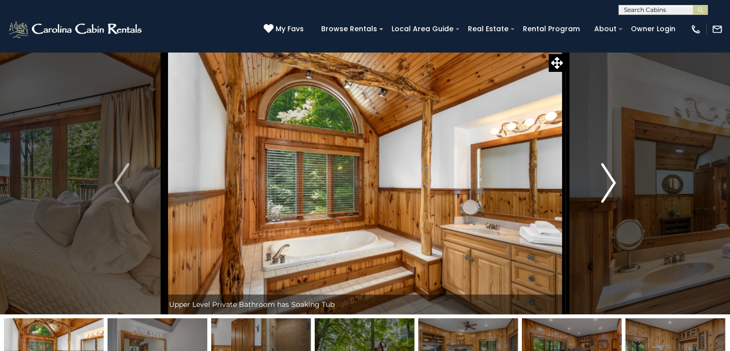
click at [608, 183] on img "Next" at bounding box center [608, 183] width 15 height 40
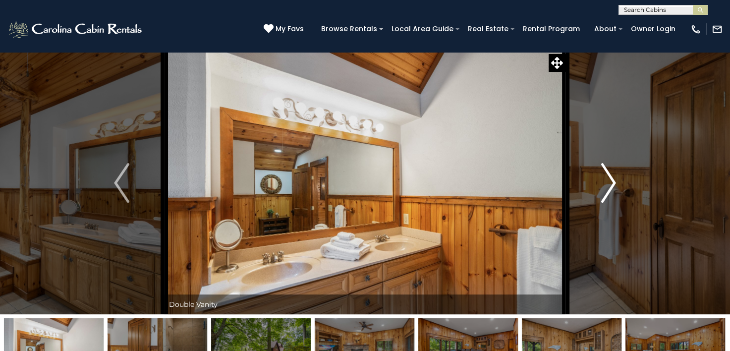
click at [608, 183] on img "Next" at bounding box center [608, 183] width 15 height 40
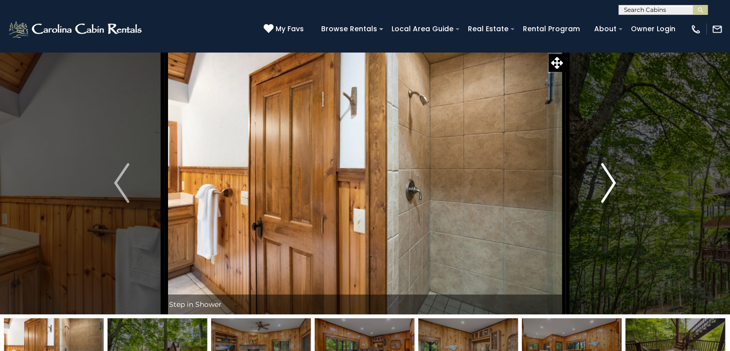
click at [608, 183] on img "Next" at bounding box center [608, 183] width 15 height 40
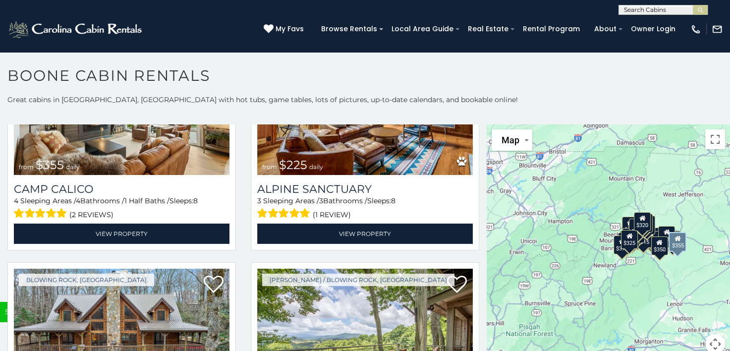
scroll to position [3271, 0]
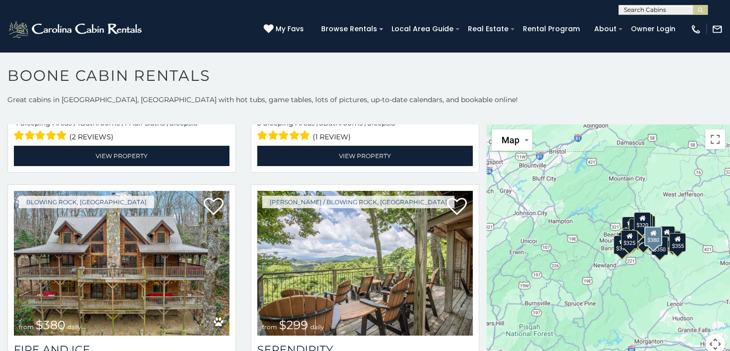
scroll to position [3311, 0]
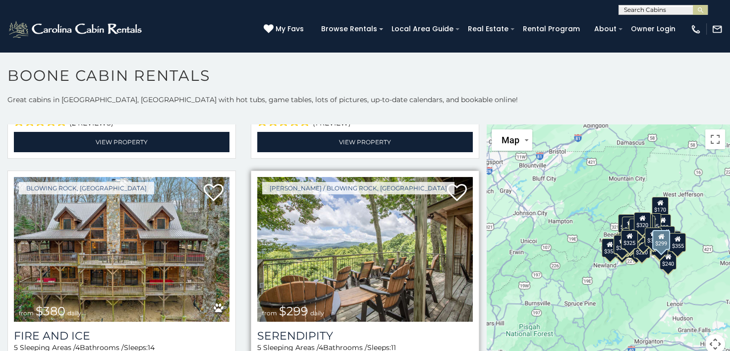
click at [296, 304] on span "$299" at bounding box center [293, 311] width 29 height 14
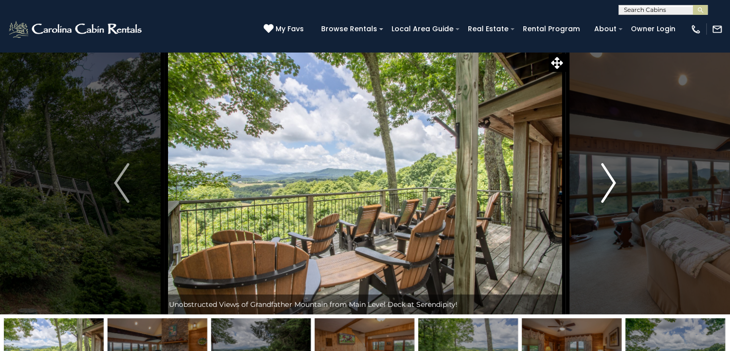
click at [611, 191] on img "Next" at bounding box center [608, 183] width 15 height 40
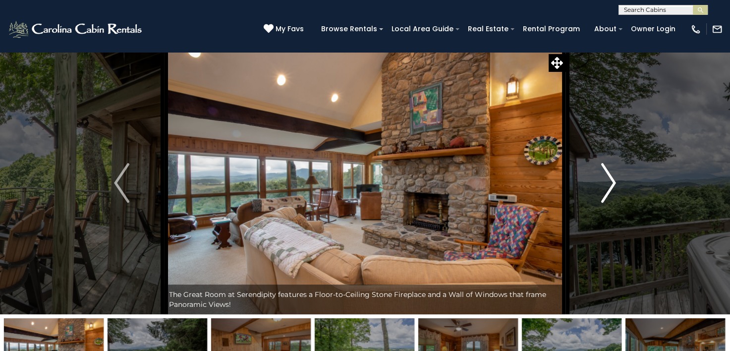
click at [611, 191] on img "Next" at bounding box center [608, 183] width 15 height 40
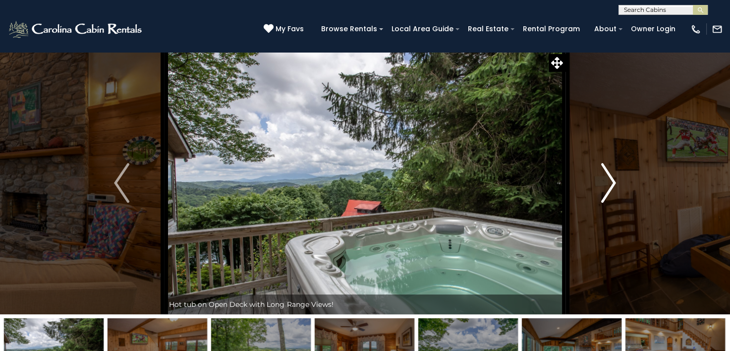
click at [611, 191] on img "Next" at bounding box center [608, 183] width 15 height 40
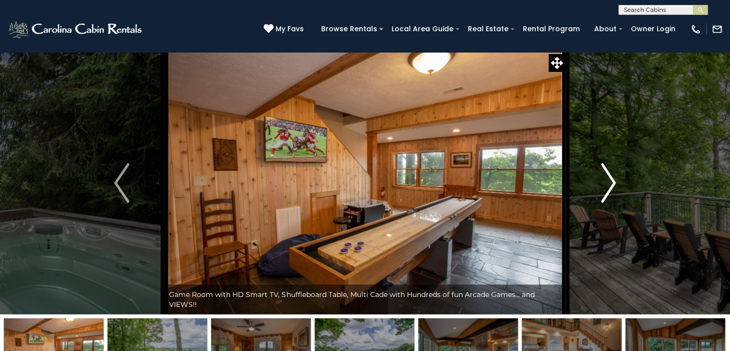
click at [611, 191] on img "Next" at bounding box center [608, 183] width 15 height 40
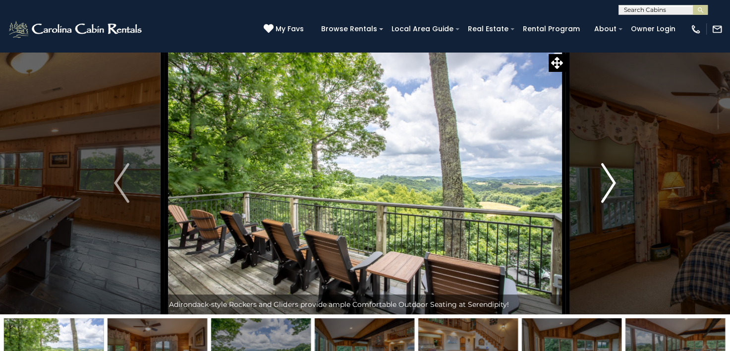
click at [611, 191] on img "Next" at bounding box center [608, 183] width 15 height 40
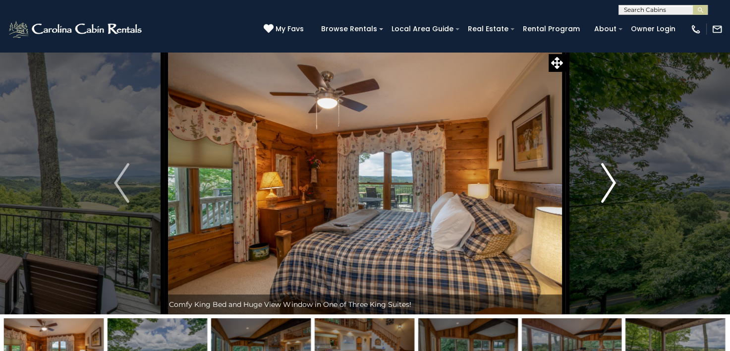
click at [611, 191] on img "Next" at bounding box center [608, 183] width 15 height 40
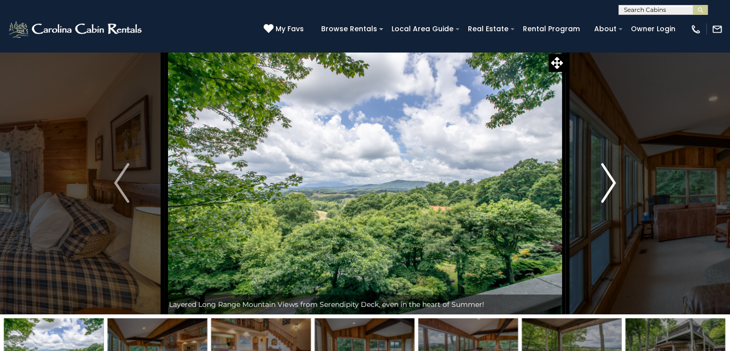
click at [611, 191] on img "Next" at bounding box center [608, 183] width 15 height 40
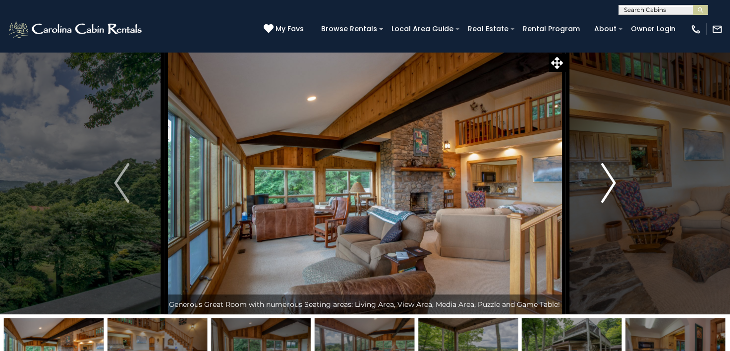
click at [611, 191] on img "Next" at bounding box center [608, 183] width 15 height 40
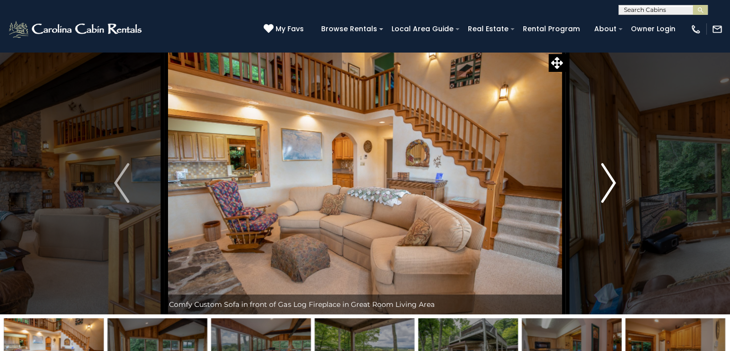
click at [611, 191] on img "Next" at bounding box center [608, 183] width 15 height 40
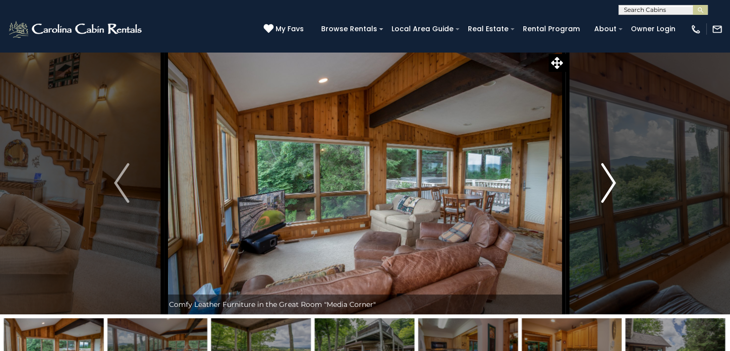
click at [611, 191] on img "Next" at bounding box center [608, 183] width 15 height 40
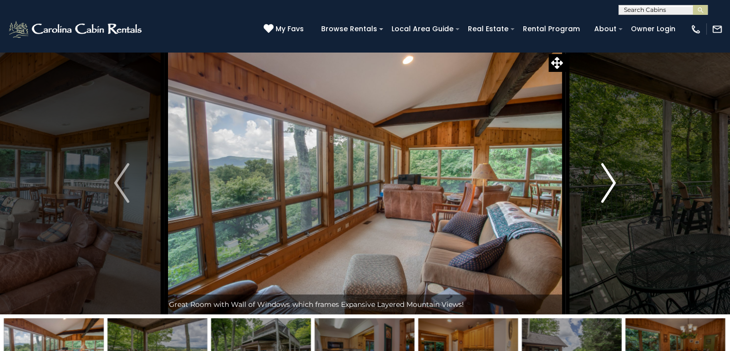
click at [611, 191] on img "Next" at bounding box center [608, 183] width 15 height 40
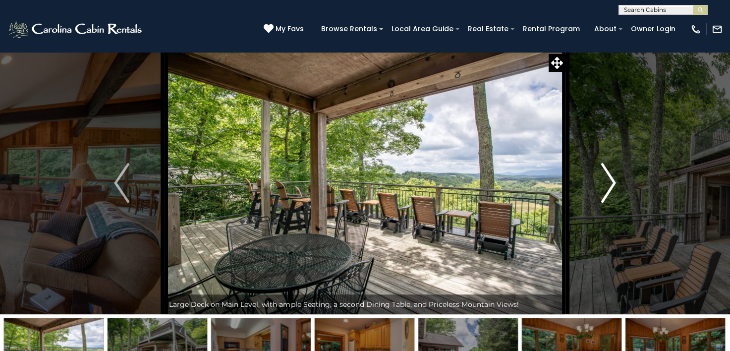
click at [611, 191] on img "Next" at bounding box center [608, 183] width 15 height 40
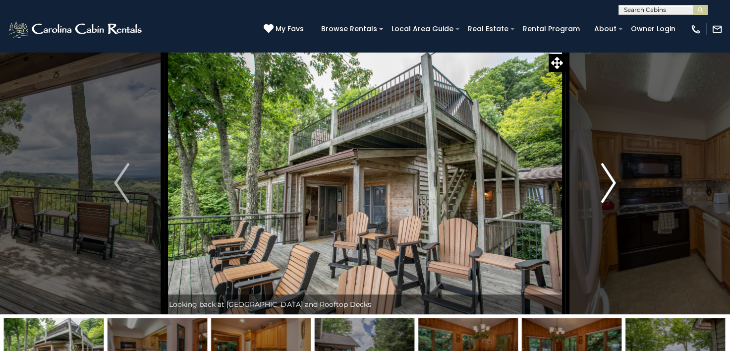
click at [611, 191] on img "Next" at bounding box center [608, 183] width 15 height 40
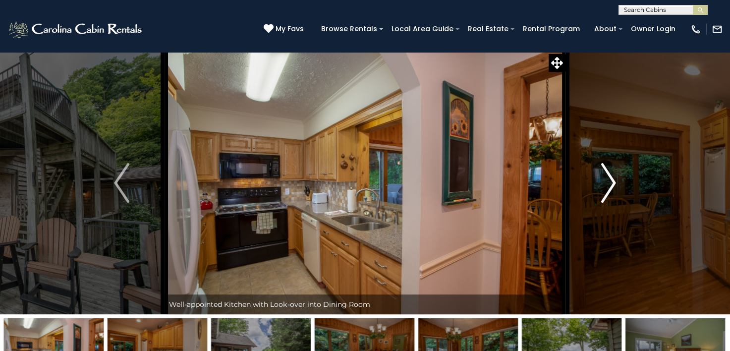
click at [611, 191] on img "Next" at bounding box center [608, 183] width 15 height 40
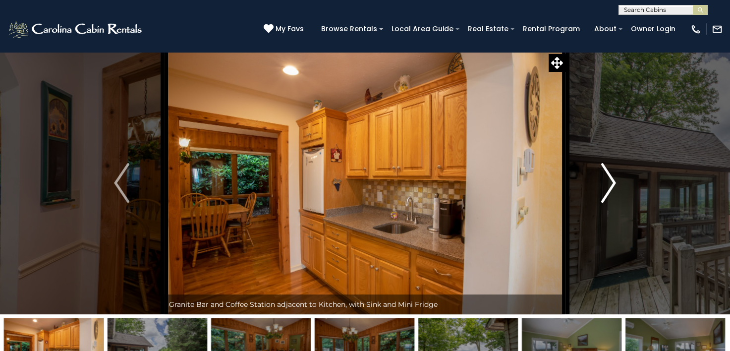
click at [611, 191] on img "Next" at bounding box center [608, 183] width 15 height 40
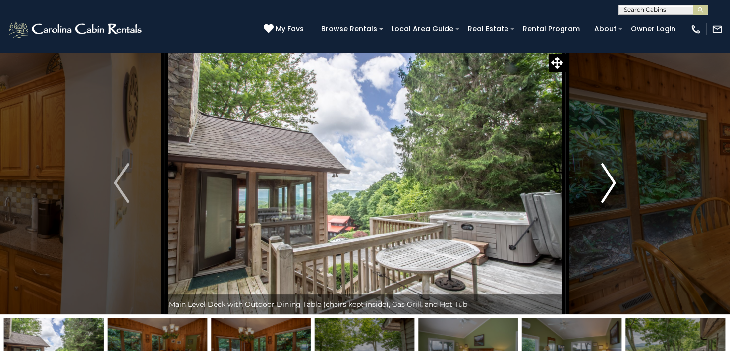
click at [611, 191] on img "Next" at bounding box center [608, 183] width 15 height 40
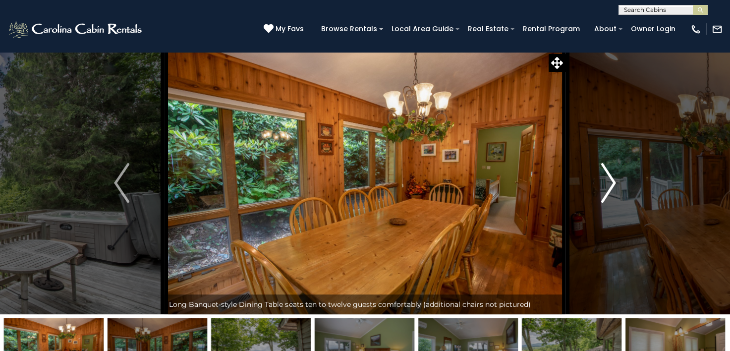
click at [611, 191] on img "Next" at bounding box center [608, 183] width 15 height 40
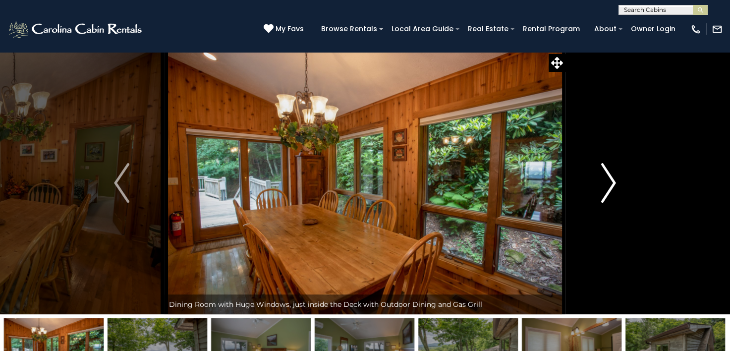
click at [611, 191] on img "Next" at bounding box center [608, 183] width 15 height 40
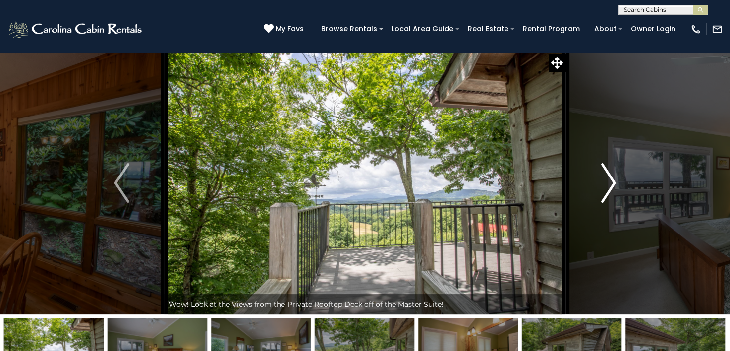
click at [611, 191] on img "Next" at bounding box center [608, 183] width 15 height 40
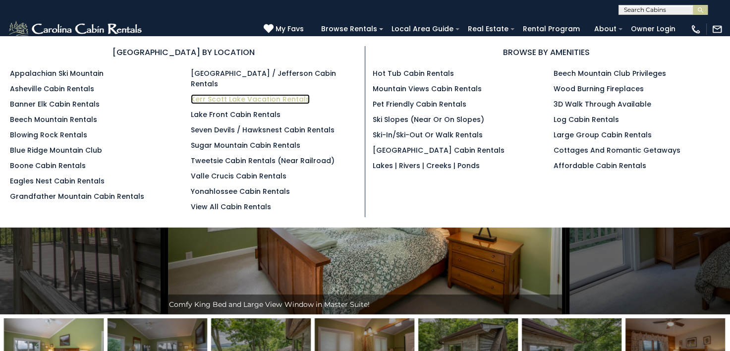
click at [251, 94] on link "Kerr Scott Lake Vacation Rentals" at bounding box center [250, 99] width 119 height 10
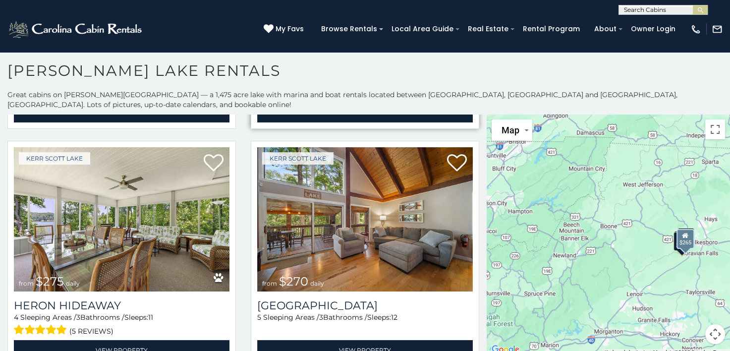
scroll to position [248, 0]
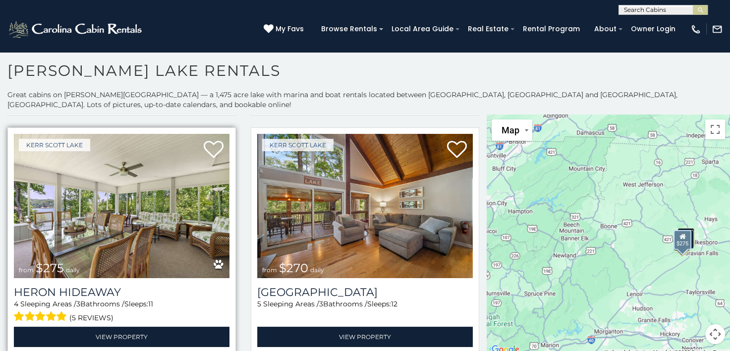
click at [171, 200] on img at bounding box center [122, 206] width 216 height 144
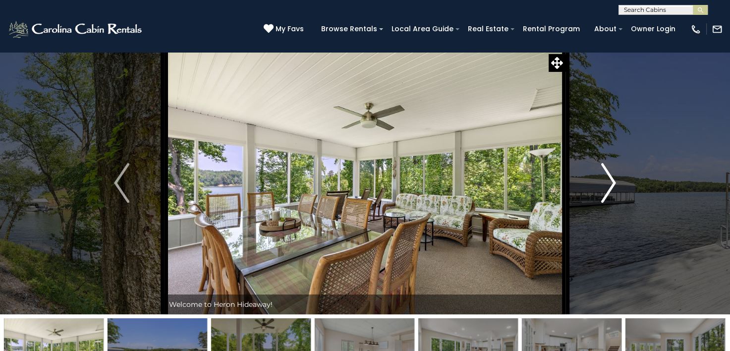
click at [616, 191] on img "Next" at bounding box center [608, 183] width 15 height 40
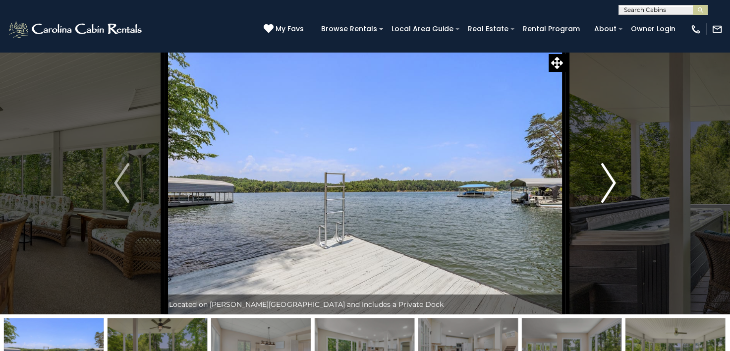
click at [611, 181] on img "Next" at bounding box center [608, 183] width 15 height 40
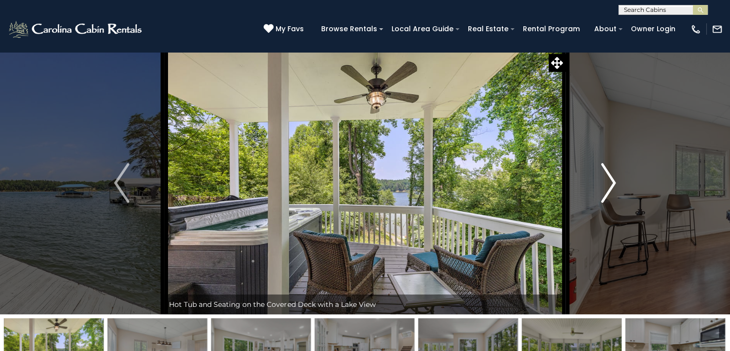
click at [611, 181] on img "Next" at bounding box center [608, 183] width 15 height 40
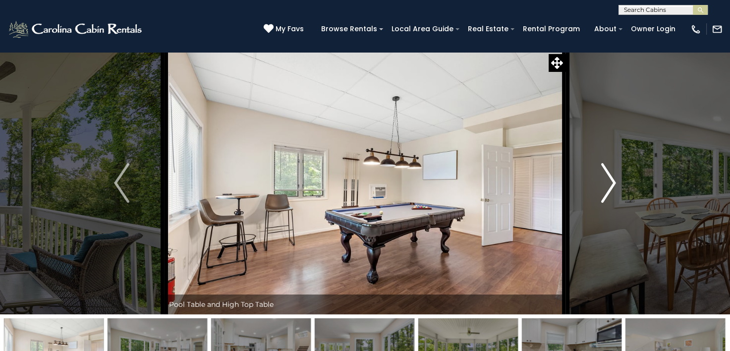
click at [611, 181] on img "Next" at bounding box center [608, 183] width 15 height 40
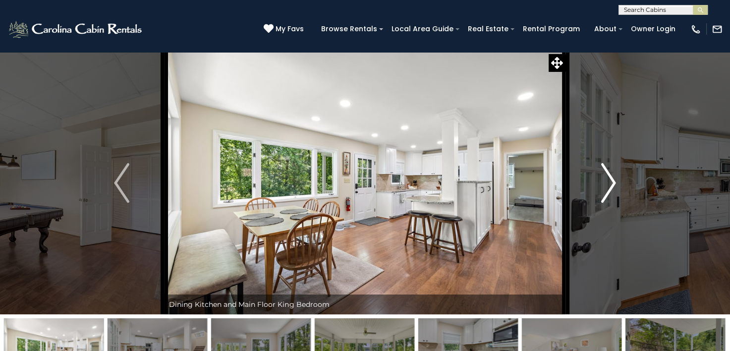
click at [611, 181] on img "Next" at bounding box center [608, 183] width 15 height 40
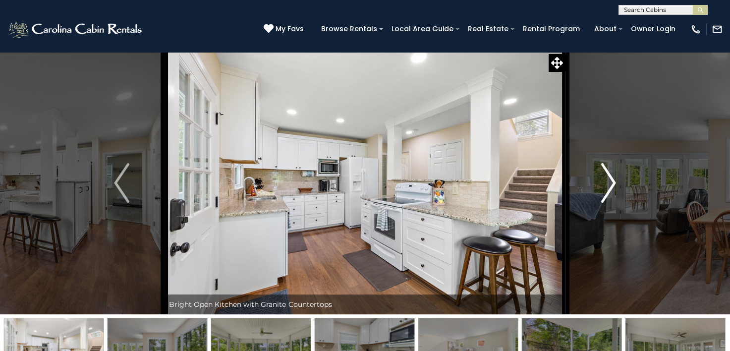
click at [611, 181] on img "Next" at bounding box center [608, 183] width 15 height 40
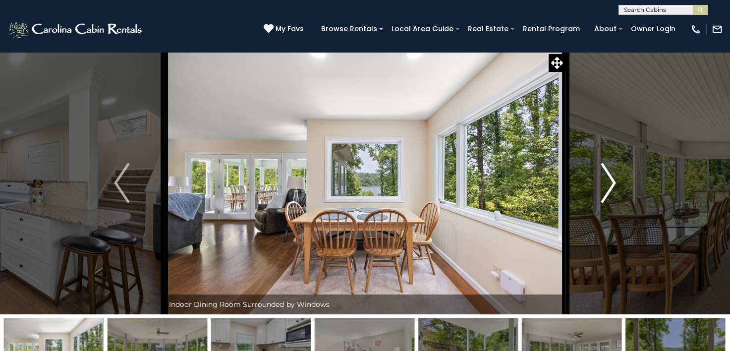
click at [611, 181] on img "Next" at bounding box center [608, 183] width 15 height 40
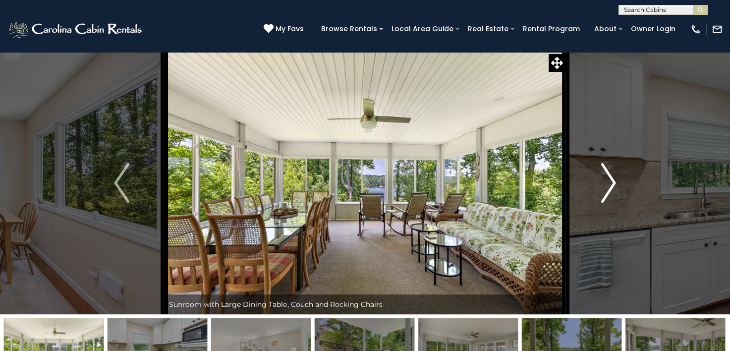
click at [611, 181] on img "Next" at bounding box center [608, 183] width 15 height 40
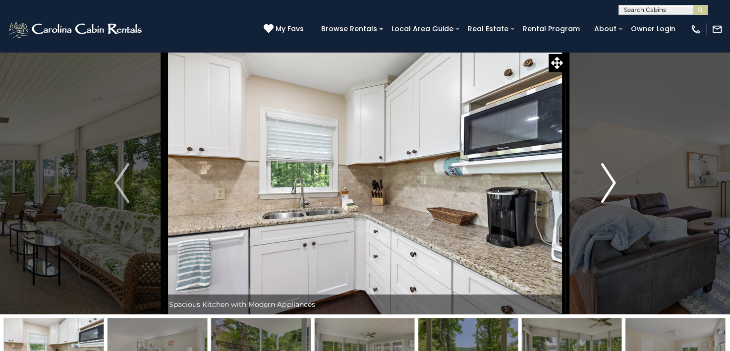
click at [611, 181] on img "Next" at bounding box center [608, 183] width 15 height 40
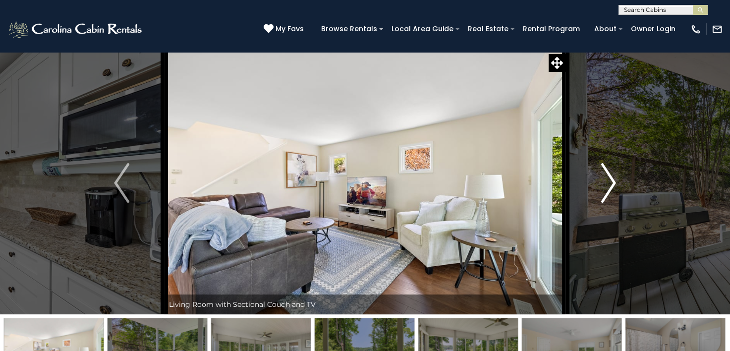
click at [611, 181] on img "Next" at bounding box center [608, 183] width 15 height 40
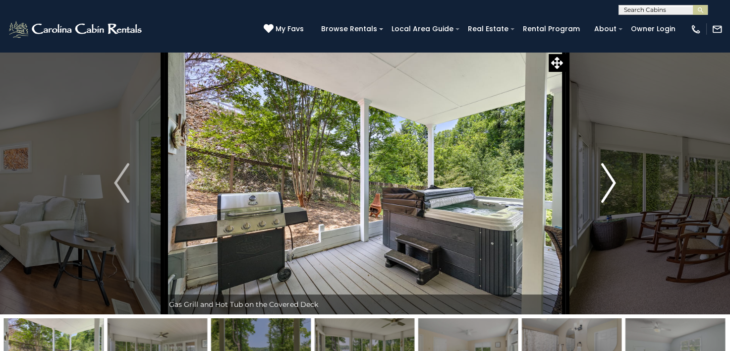
click at [611, 181] on img "Next" at bounding box center [608, 183] width 15 height 40
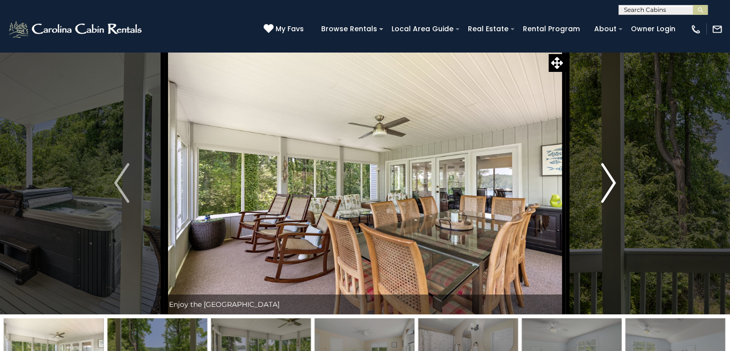
click at [611, 181] on img "Next" at bounding box center [608, 183] width 15 height 40
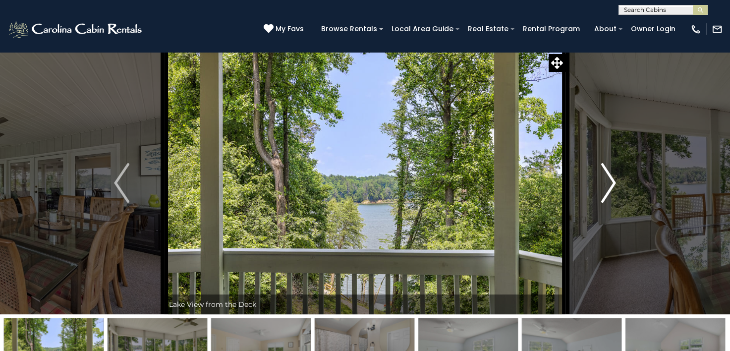
click at [611, 181] on img "Next" at bounding box center [608, 183] width 15 height 40
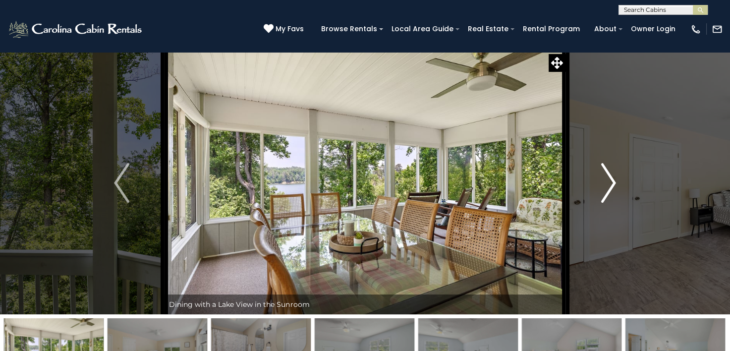
click at [611, 181] on img "Next" at bounding box center [608, 183] width 15 height 40
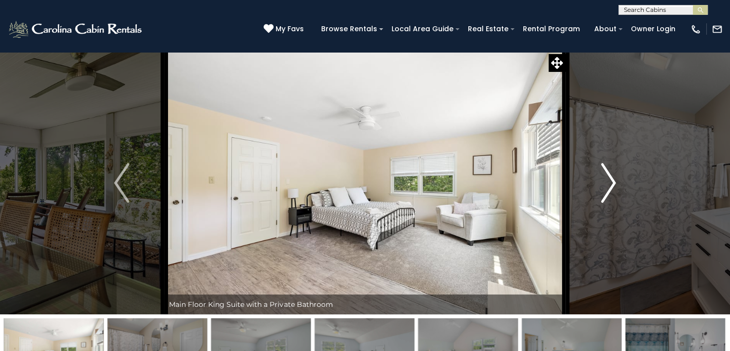
click at [611, 181] on img "Next" at bounding box center [608, 183] width 15 height 40
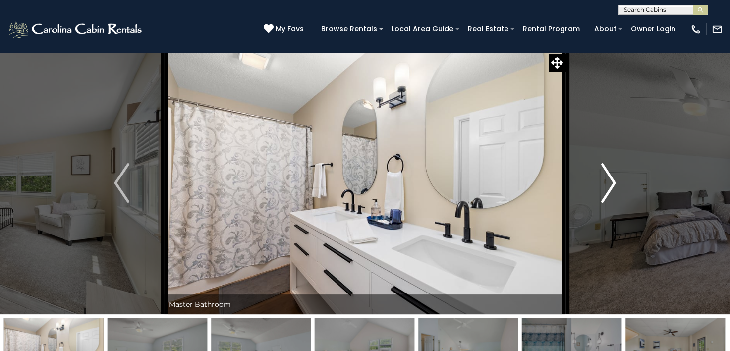
click at [611, 181] on img "Next" at bounding box center [608, 183] width 15 height 40
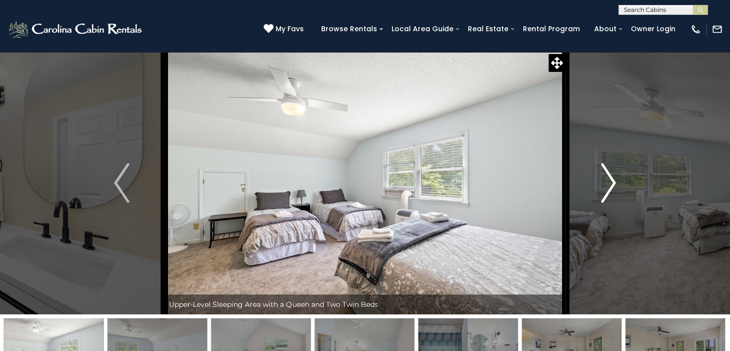
click at [611, 181] on img "Next" at bounding box center [608, 183] width 15 height 40
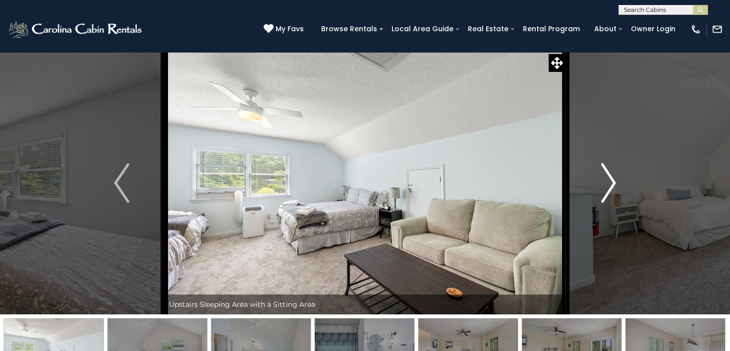
click at [611, 181] on img "Next" at bounding box center [608, 183] width 15 height 40
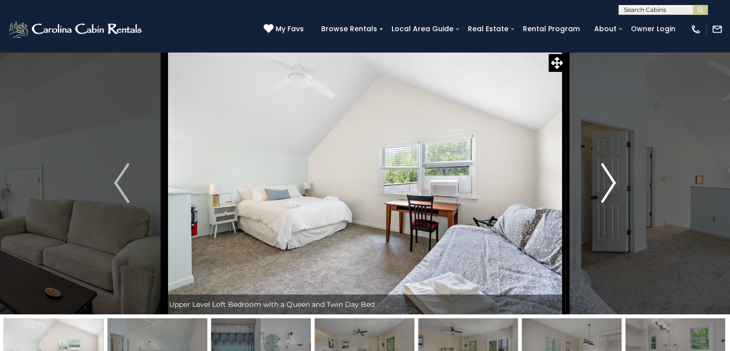
click at [611, 181] on img "Next" at bounding box center [608, 183] width 15 height 40
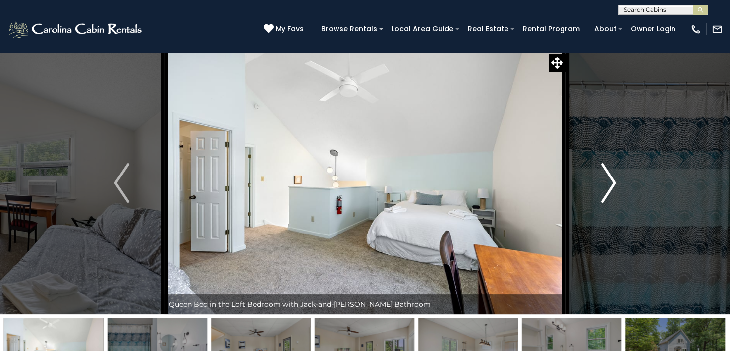
click at [611, 181] on img "Next" at bounding box center [608, 183] width 15 height 40
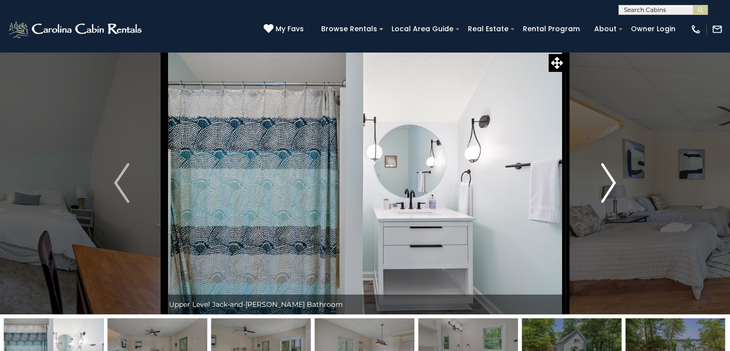
click at [611, 181] on img "Next" at bounding box center [608, 183] width 15 height 40
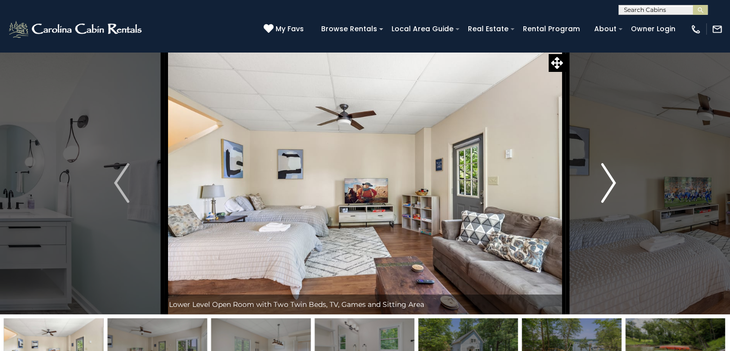
click at [611, 181] on img "Next" at bounding box center [608, 183] width 15 height 40
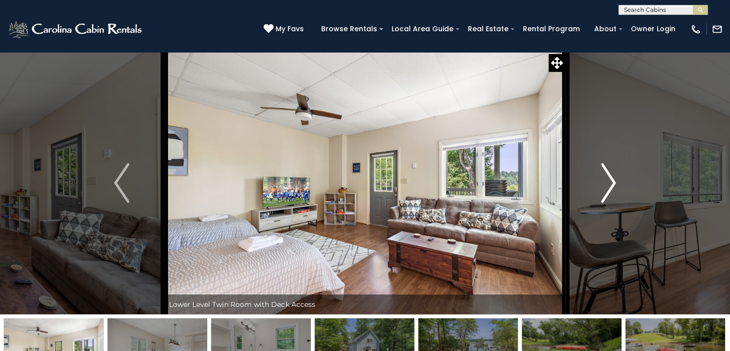
click at [611, 181] on img "Next" at bounding box center [608, 183] width 15 height 40
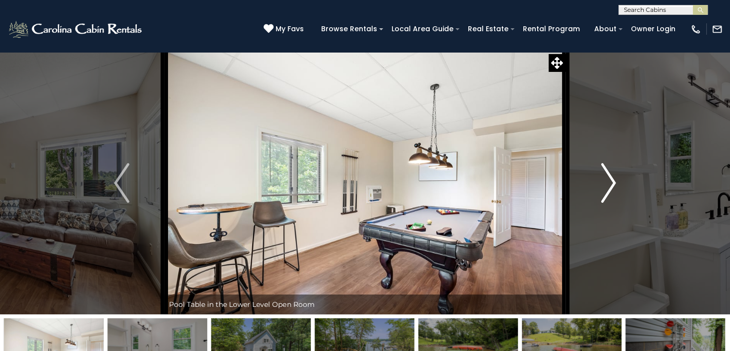
click at [611, 181] on img "Next" at bounding box center [608, 183] width 15 height 40
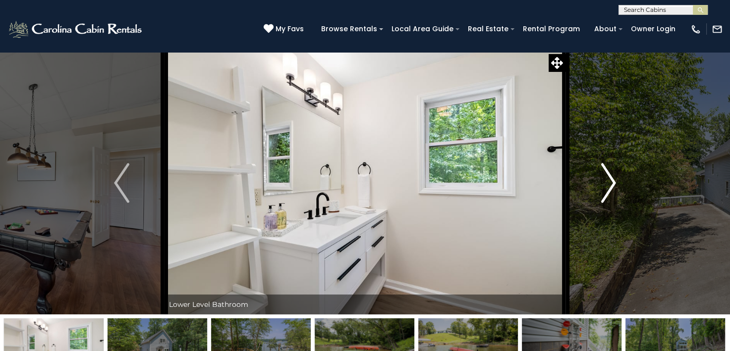
click at [611, 181] on img "Next" at bounding box center [608, 183] width 15 height 40
